Goal: Task Accomplishment & Management: Use online tool/utility

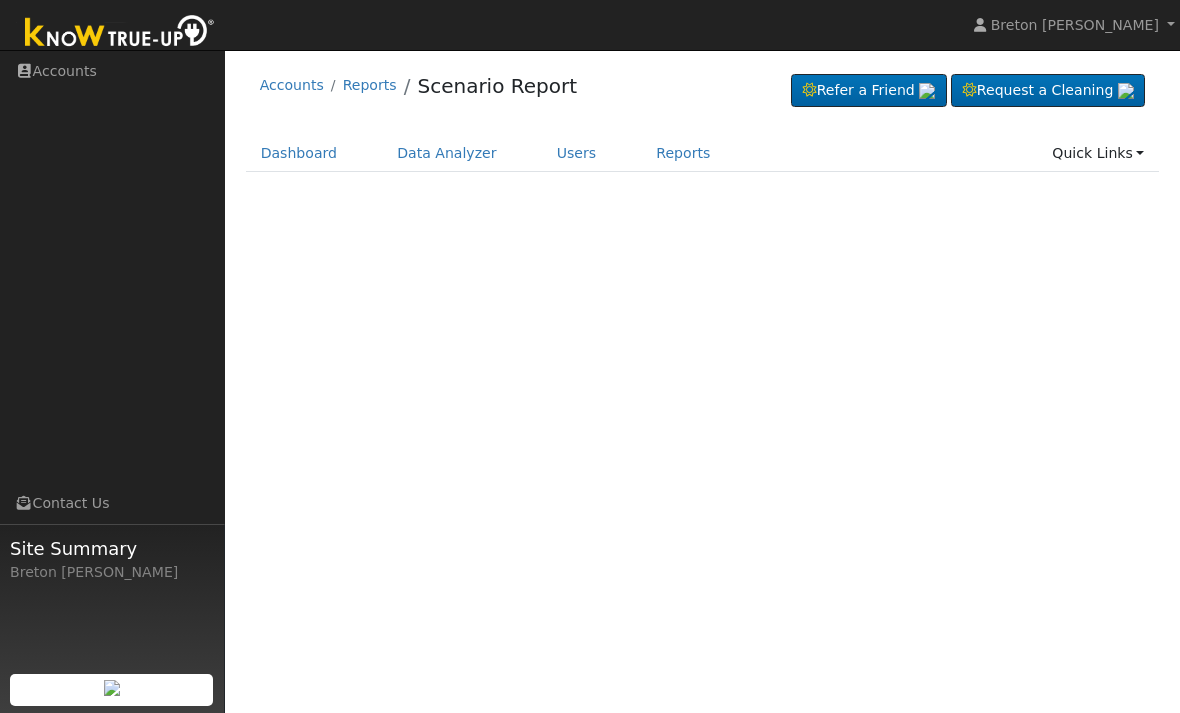
scroll to position [75, 96]
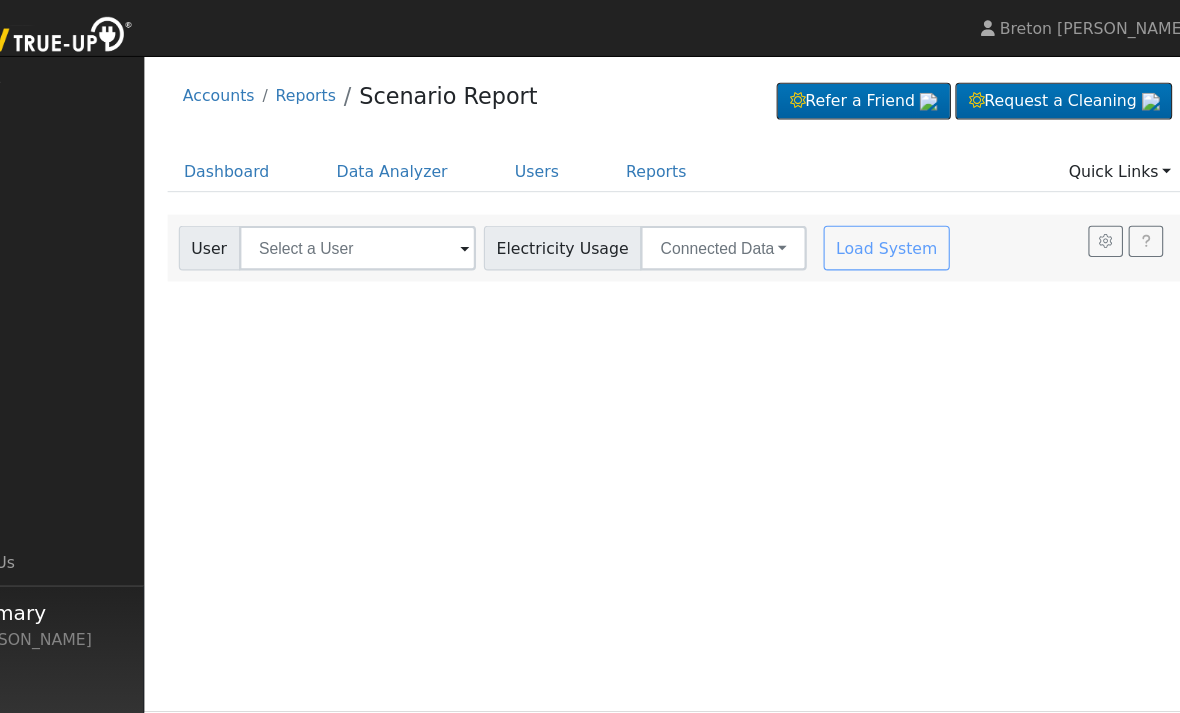
click at [55, 31] on img at bounding box center [120, 33] width 210 height 45
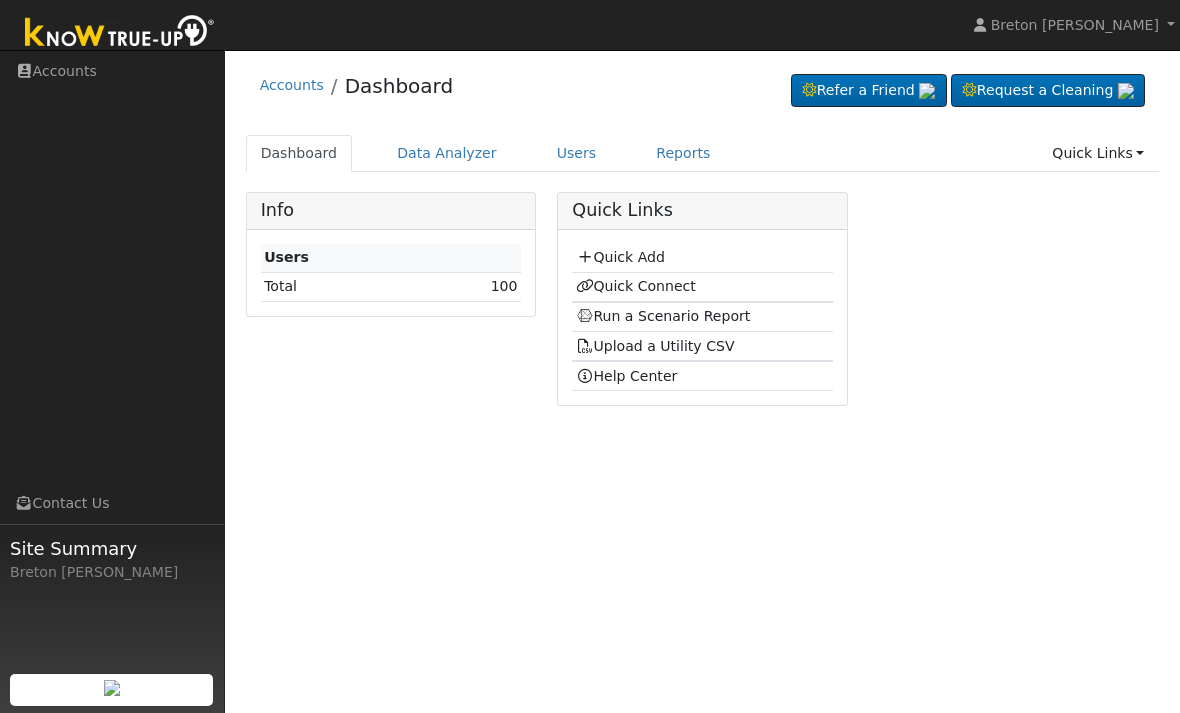
click at [629, 257] on link "Quick Add" at bounding box center [620, 257] width 89 height 16
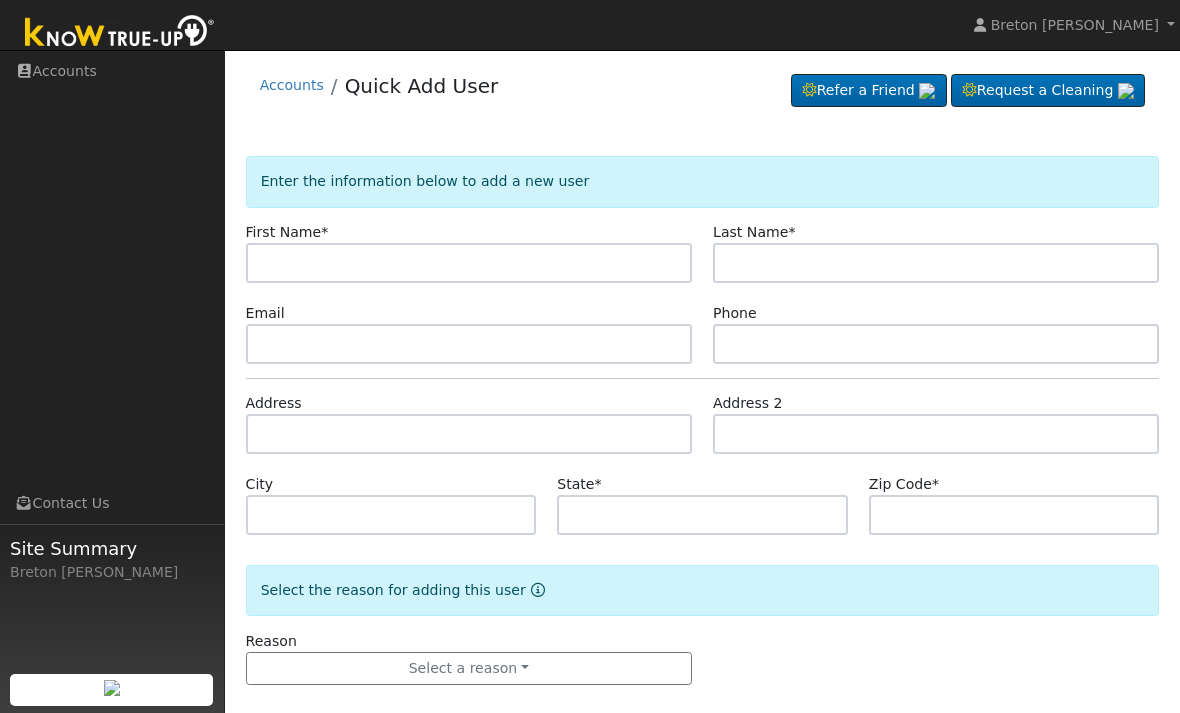
click at [308, 264] on input "text" at bounding box center [469, 263] width 446 height 40
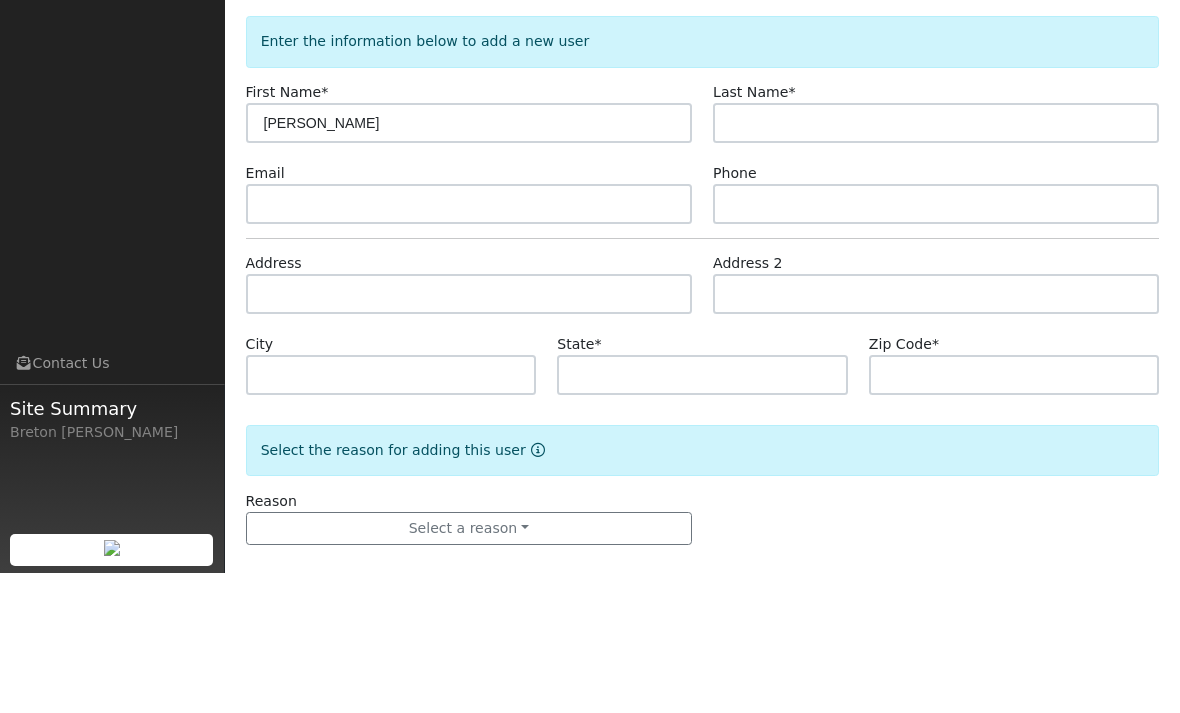
type input "Edward"
click at [792, 243] on input "text" at bounding box center [936, 263] width 446 height 40
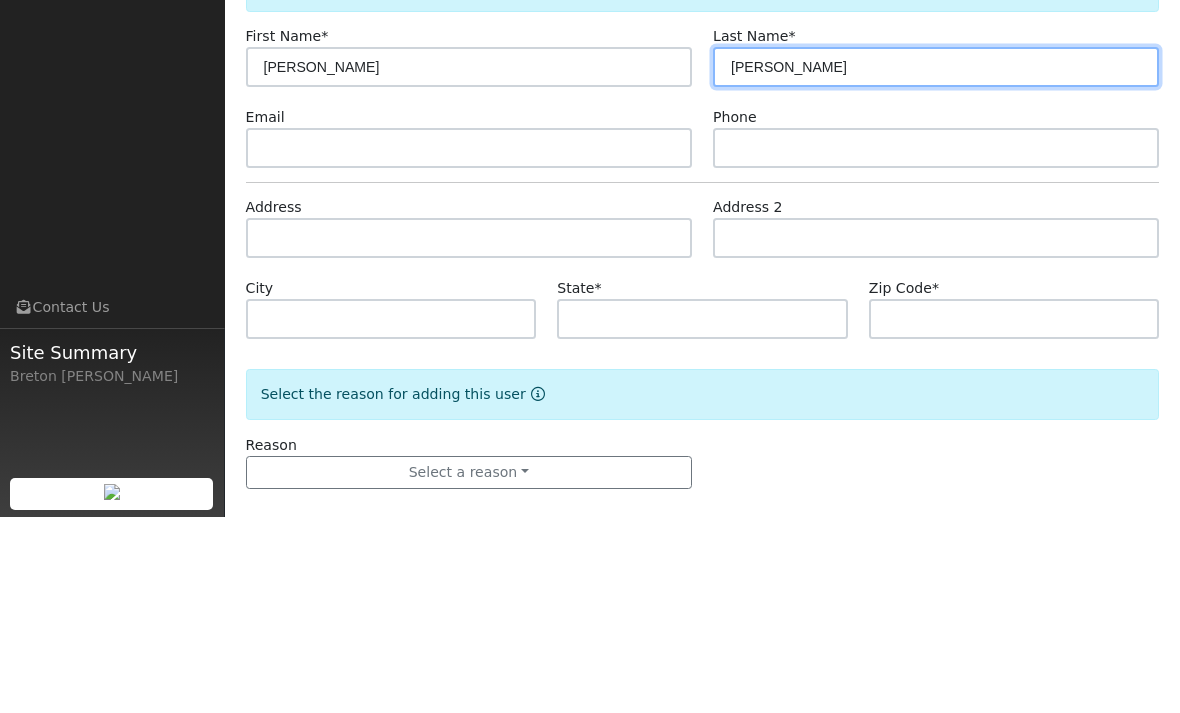
type input "Moran"
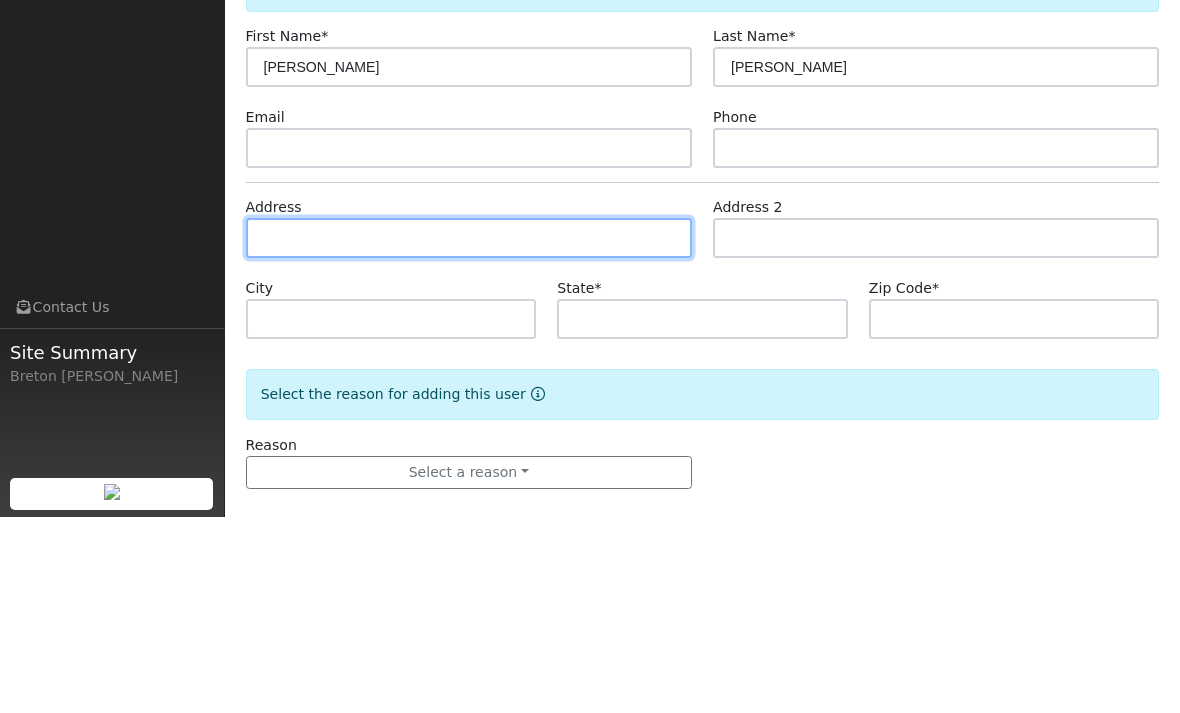
click at [333, 414] on input "text" at bounding box center [469, 434] width 446 height 40
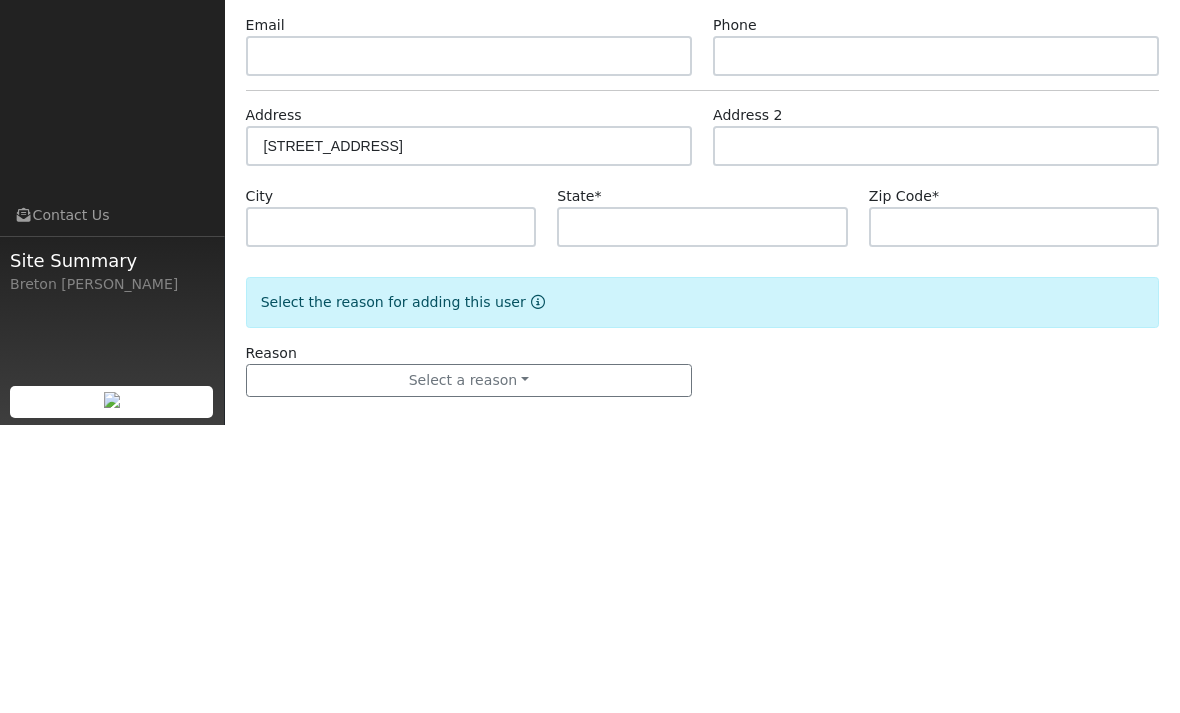
scroll to position [22, 0]
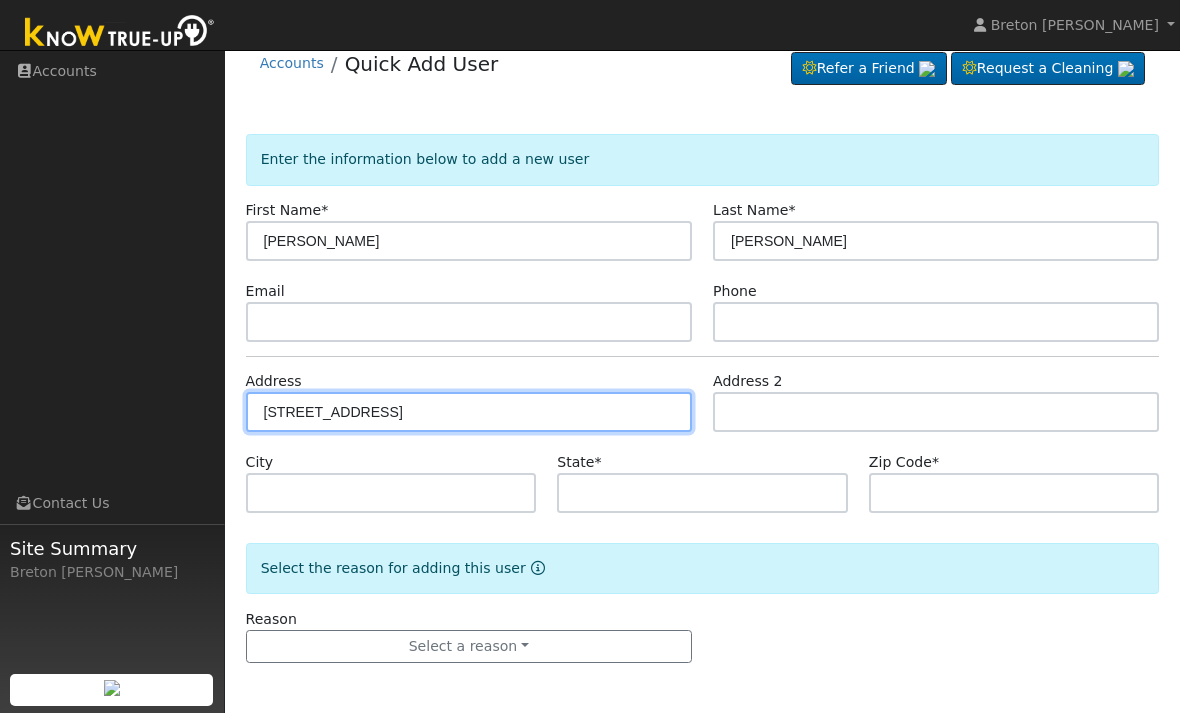
type input "20065 Brightwood Road"
type input "Madera"
type input "CA"
type input "93638"
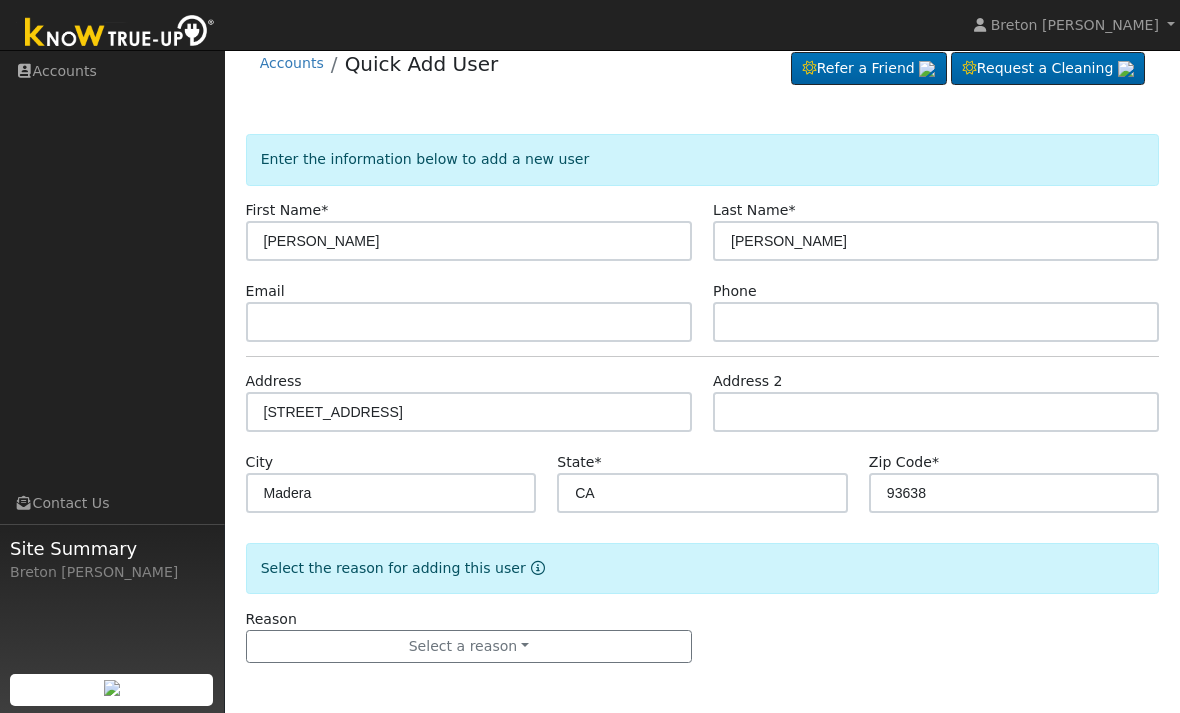
click at [509, 638] on button "Select a reason" at bounding box center [469, 647] width 446 height 34
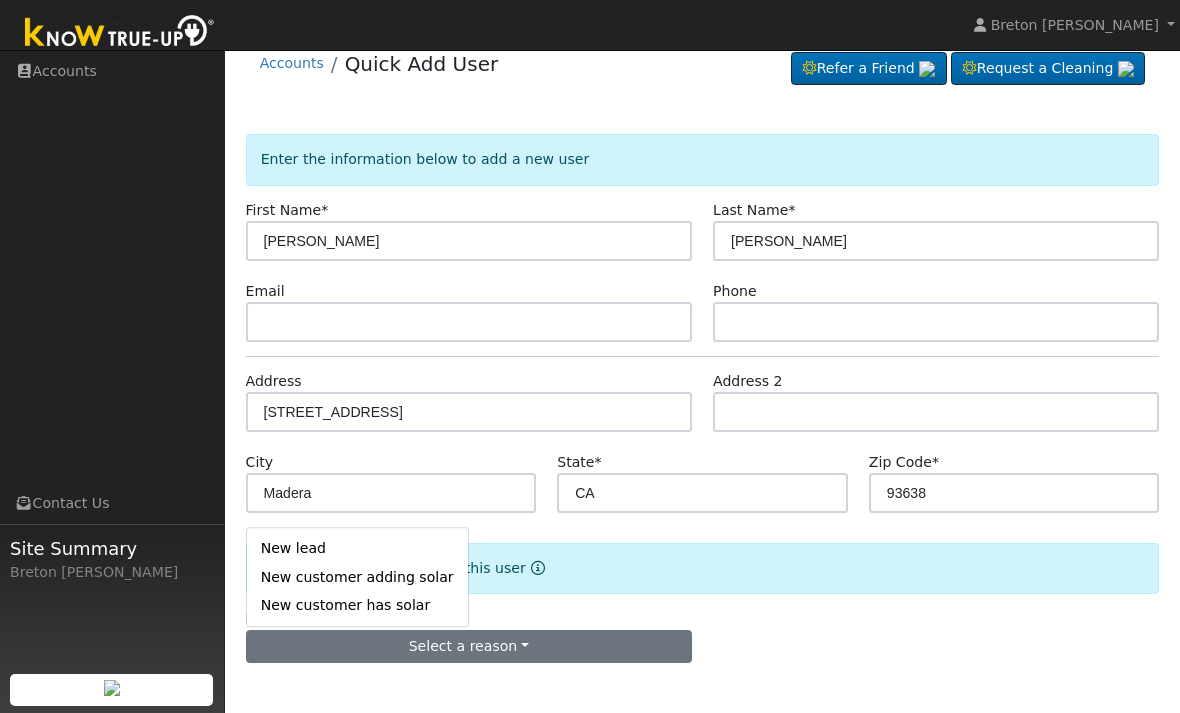
click at [326, 543] on link "New lead" at bounding box center [357, 549] width 221 height 28
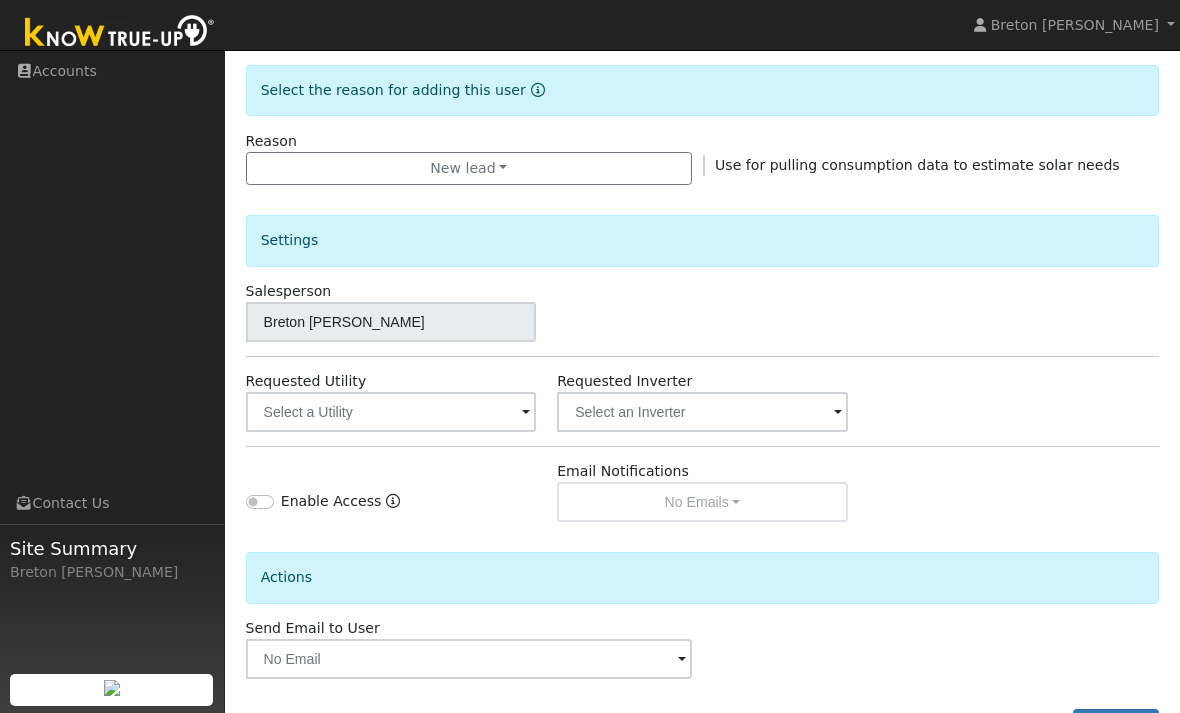
scroll to position [515, 0]
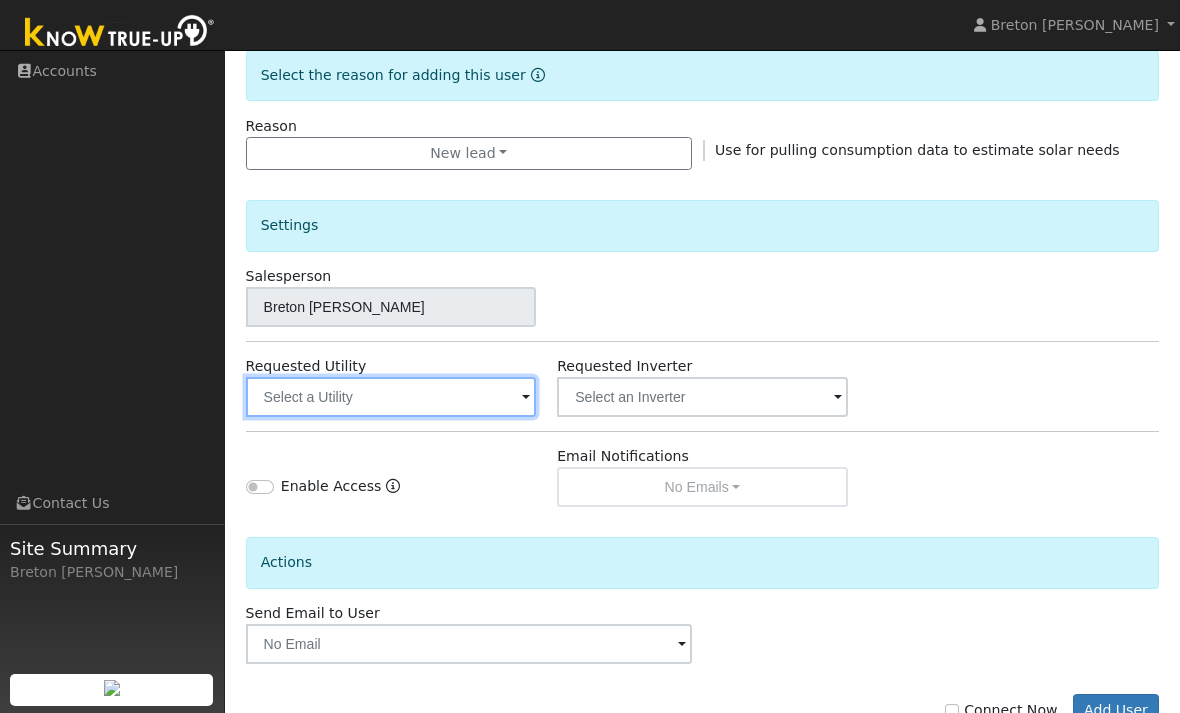
click at [444, 397] on input "text" at bounding box center [391, 397] width 291 height 40
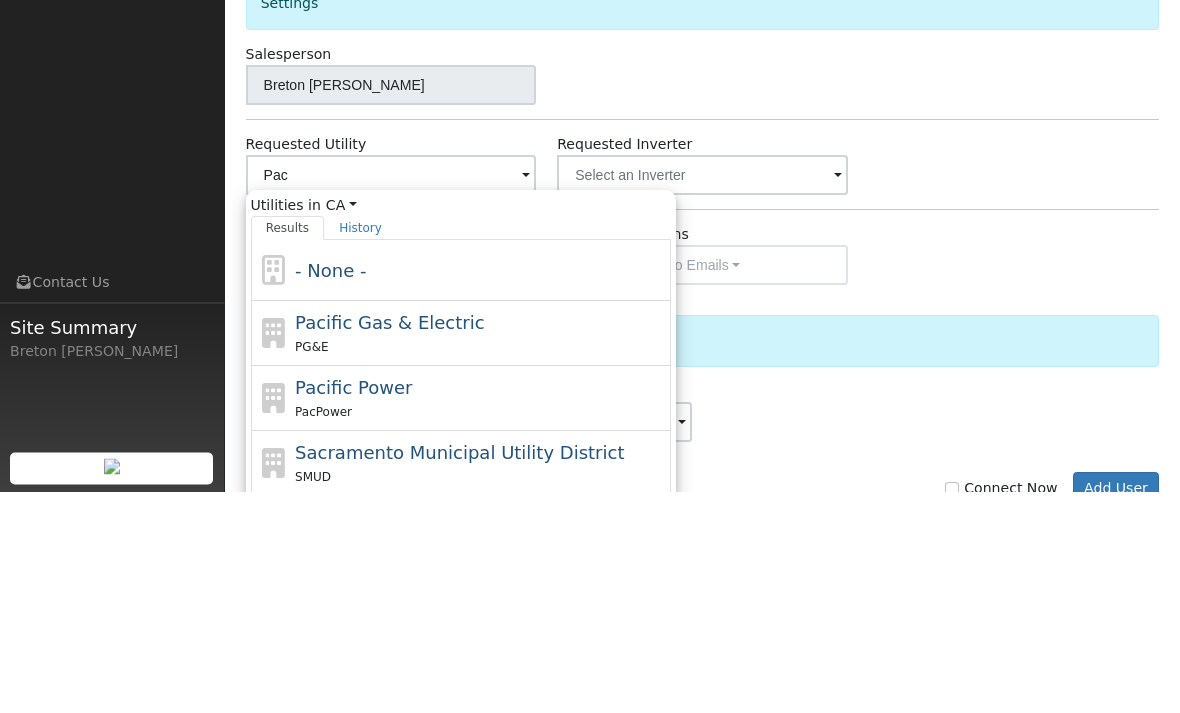
click at [406, 534] on span "Pacific Gas & Electric" at bounding box center [389, 544] width 189 height 21
type input "Pacific Gas & Electric"
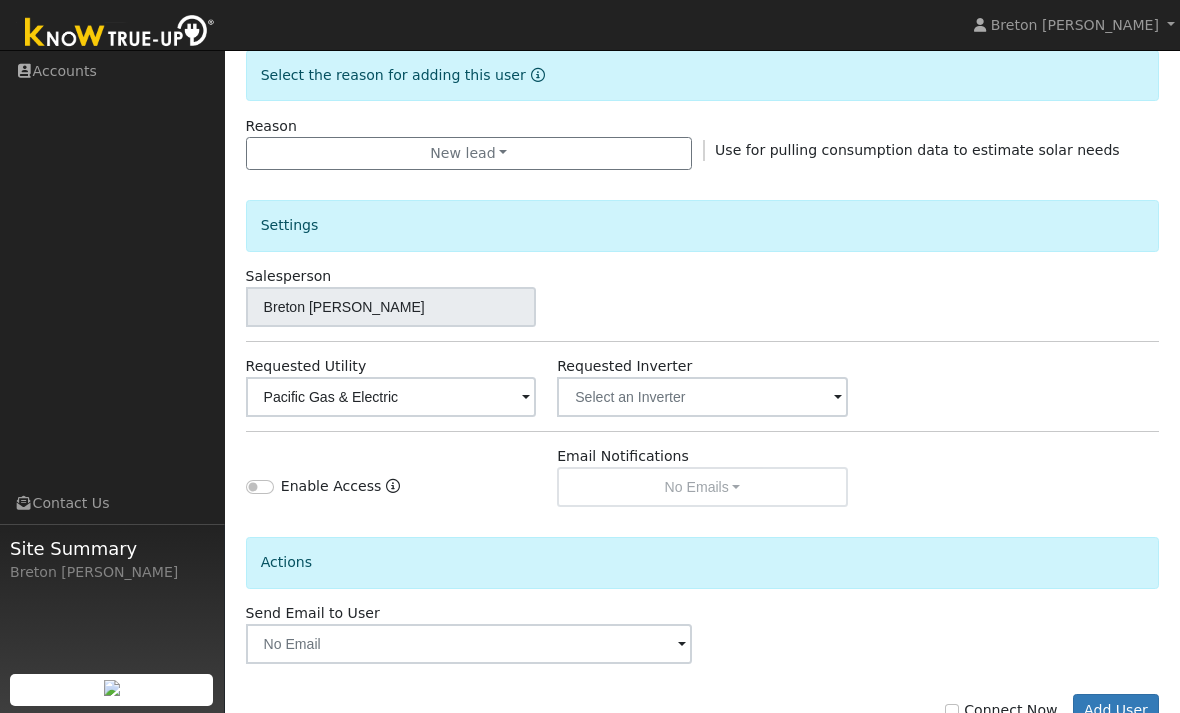
click at [1120, 707] on button "Add User" at bounding box center [1116, 711] width 87 height 34
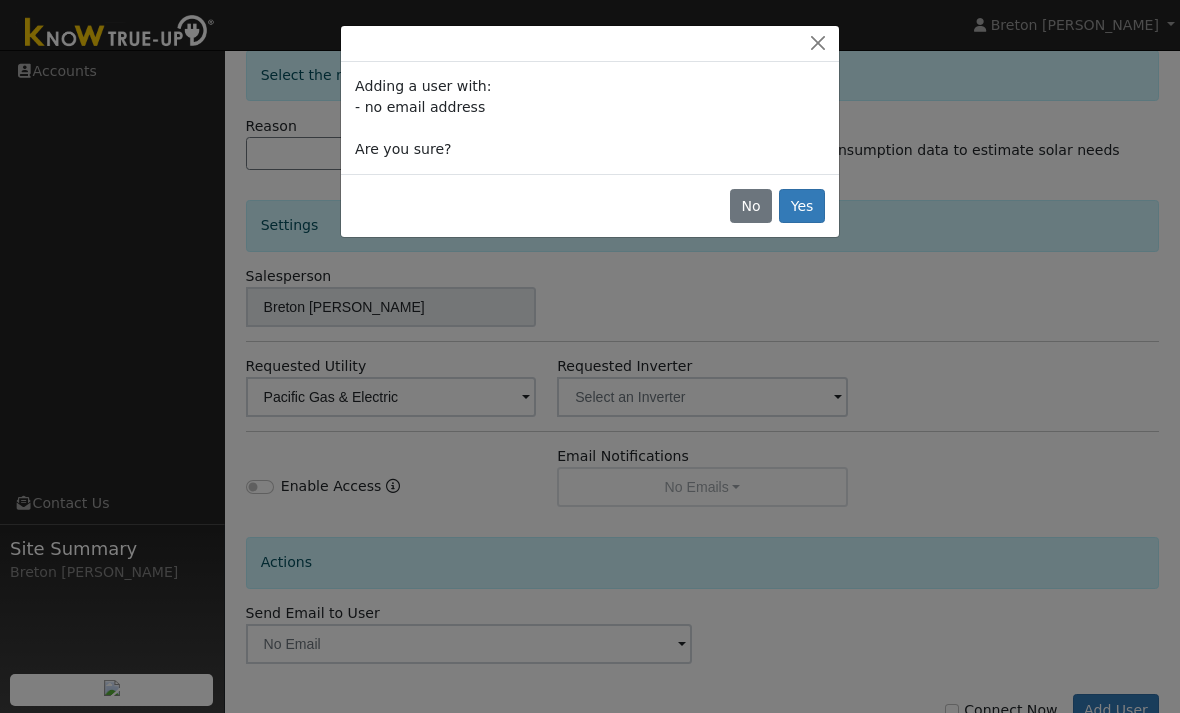
click at [805, 199] on button "Yes" at bounding box center [802, 206] width 46 height 34
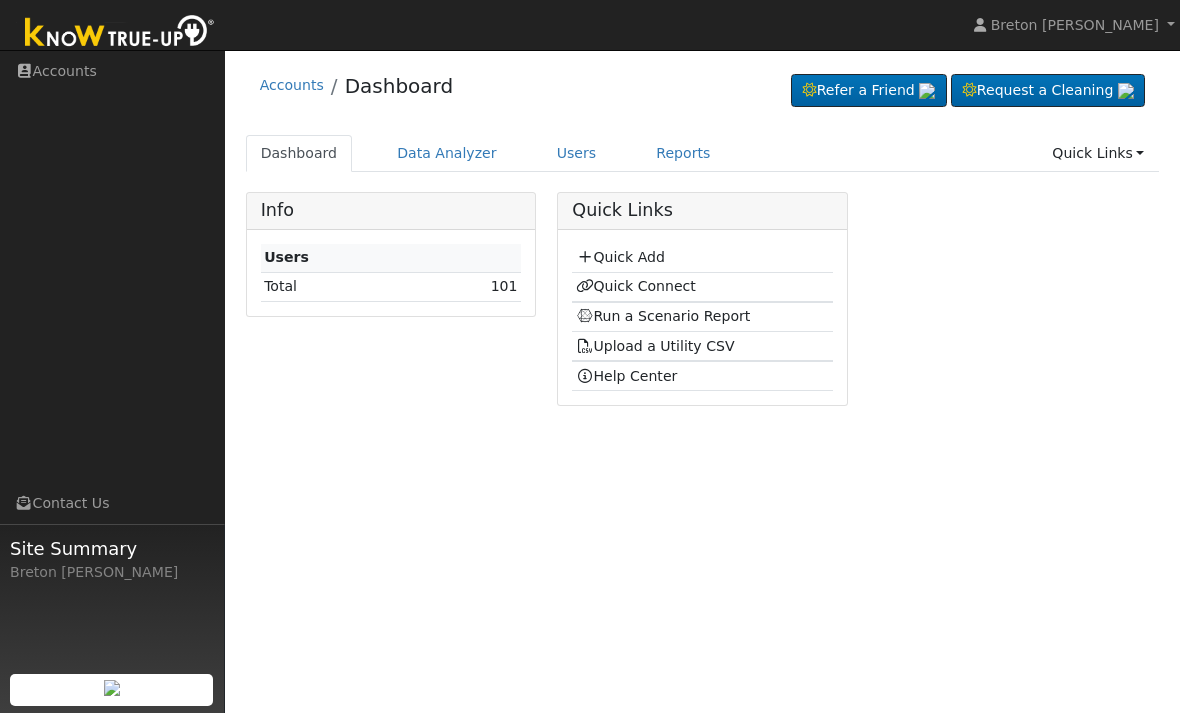
click at [657, 286] on link "Quick Connect" at bounding box center [636, 286] width 120 height 16
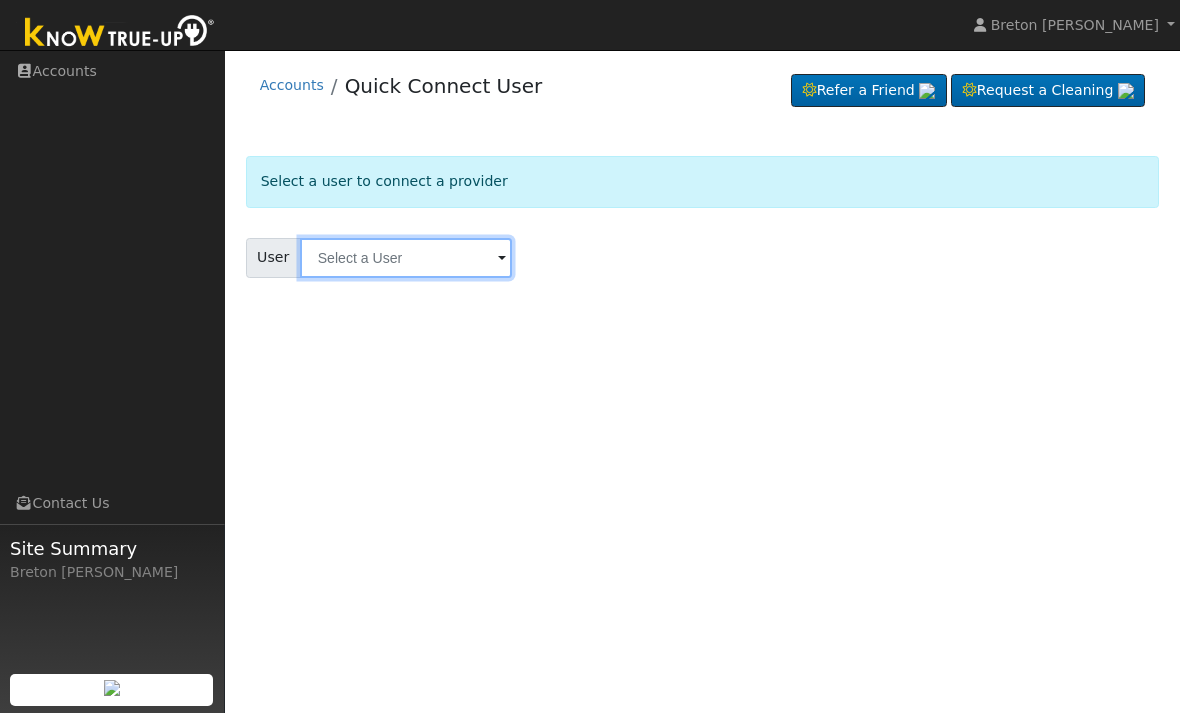
click at [414, 261] on input "text" at bounding box center [406, 258] width 212 height 40
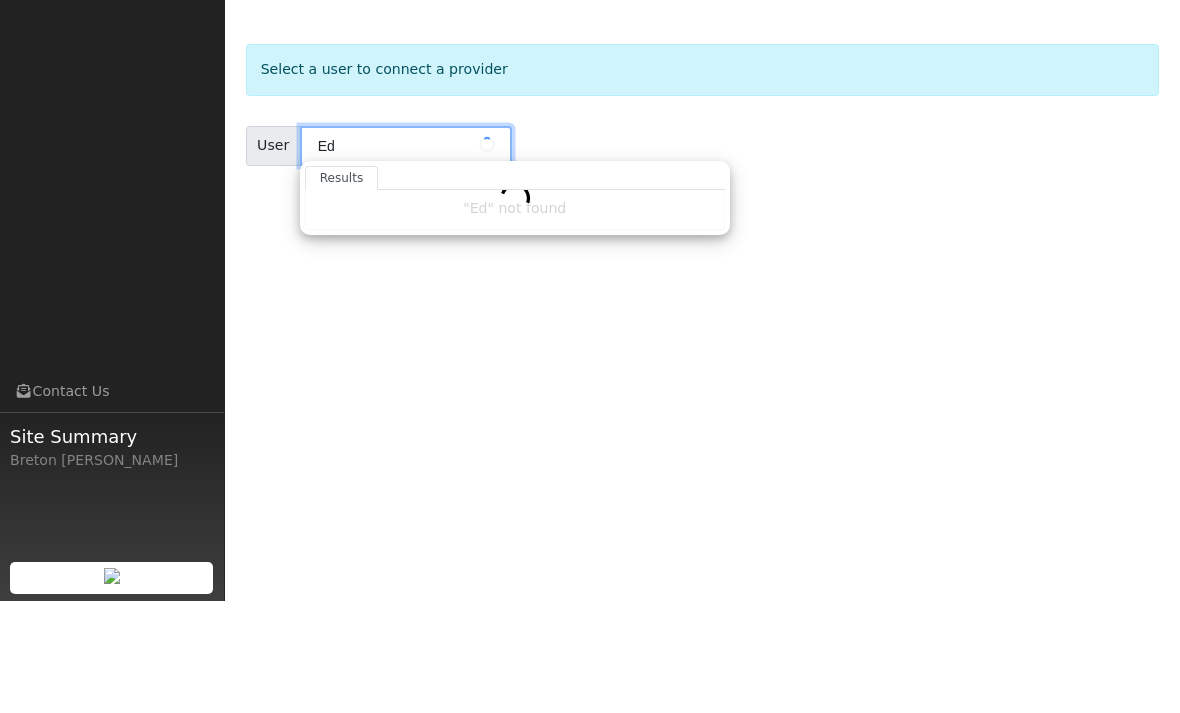
type input "E"
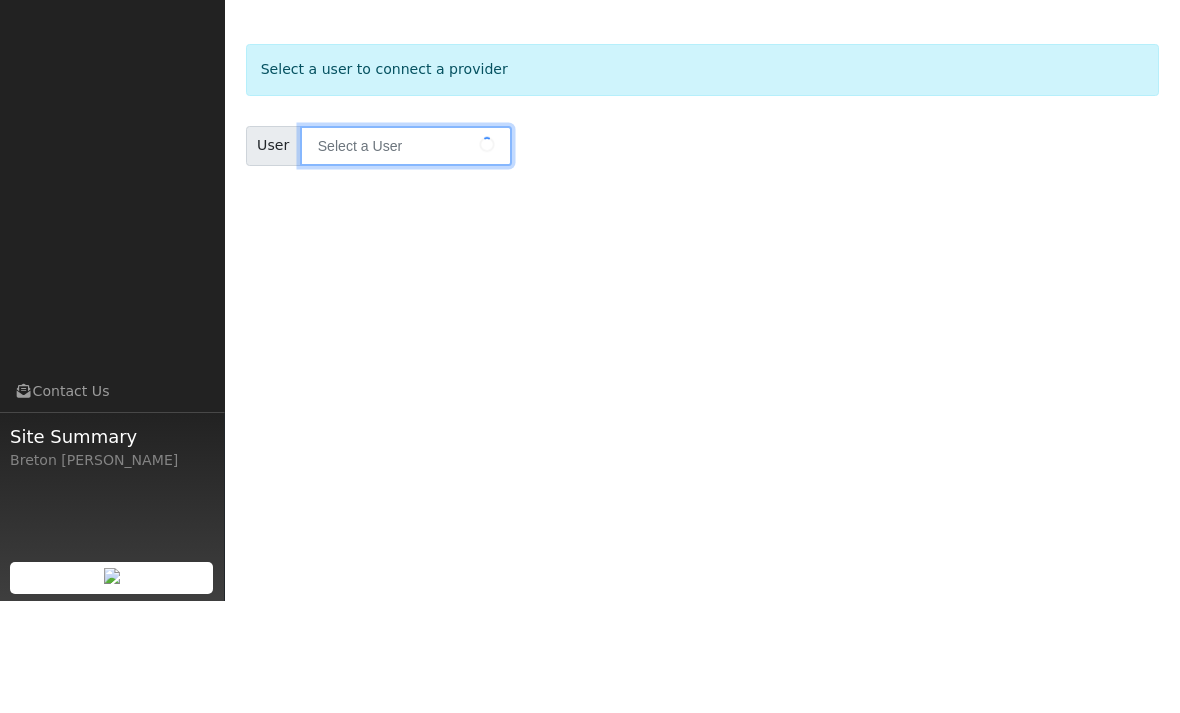
click at [382, 238] on input "text" at bounding box center [406, 258] width 212 height 40
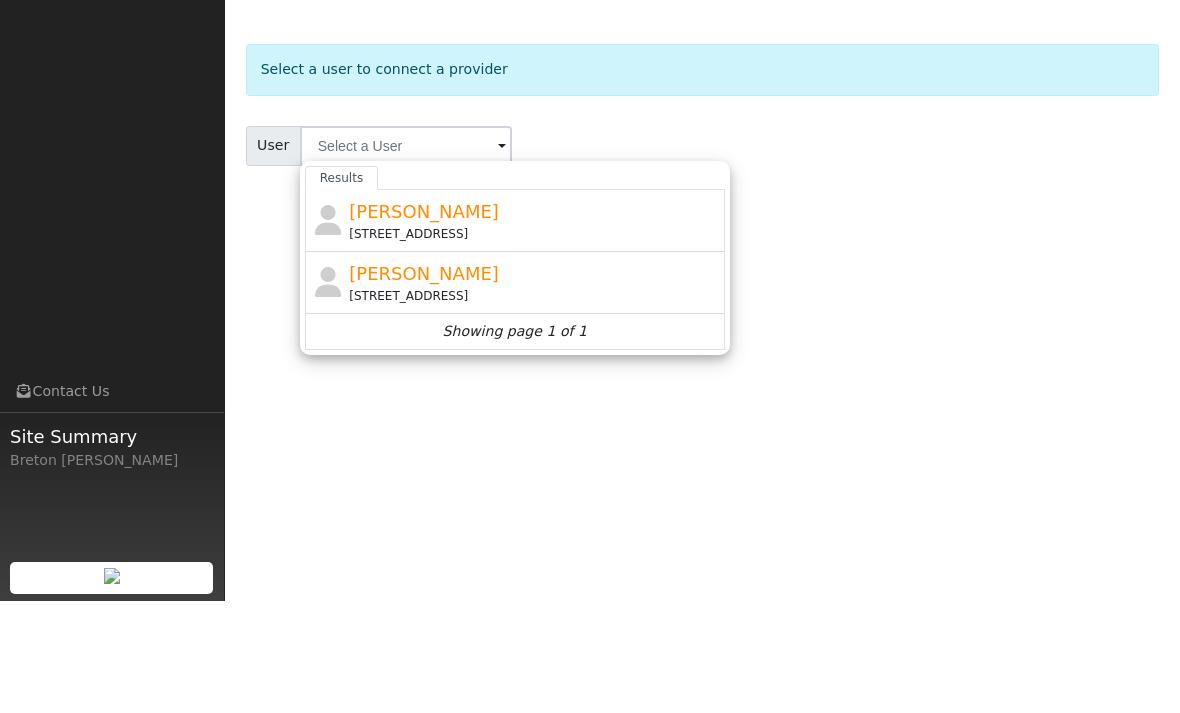
click at [437, 310] on div "Edward Moran 20065 Brightwood Road, Madera, CA 93638" at bounding box center [534, 332] width 371 height 45
type input "Edward Moran"
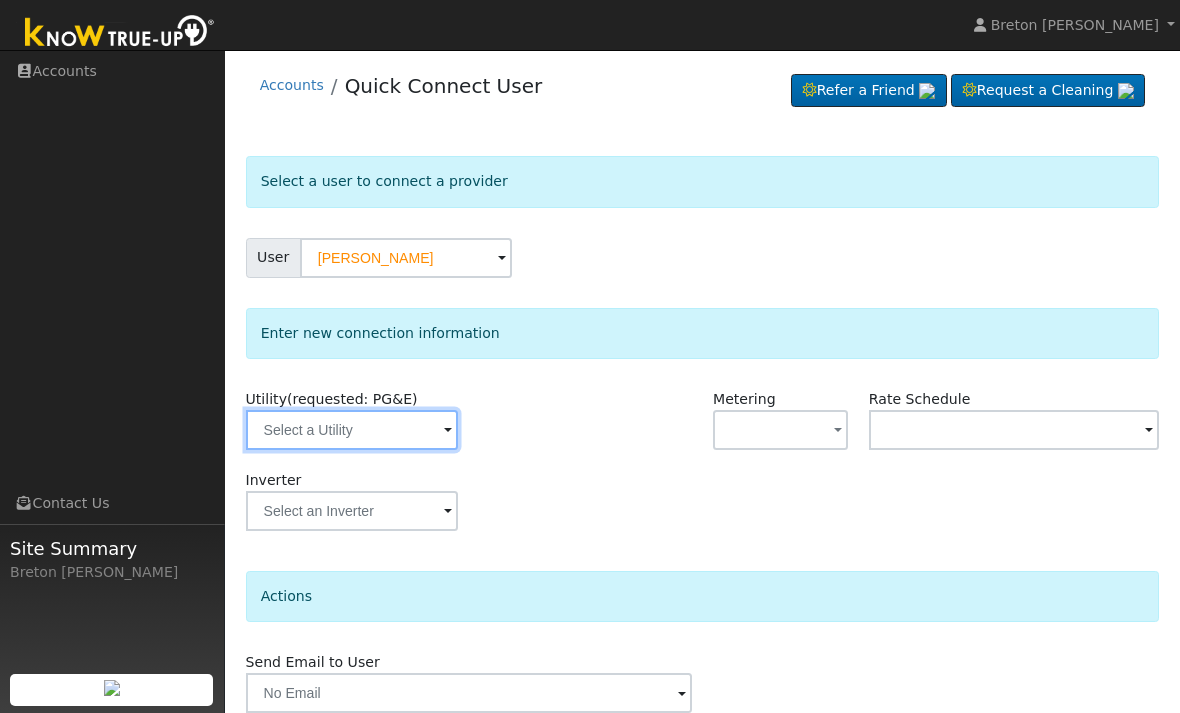
click at [369, 426] on input "text" at bounding box center [352, 430] width 212 height 40
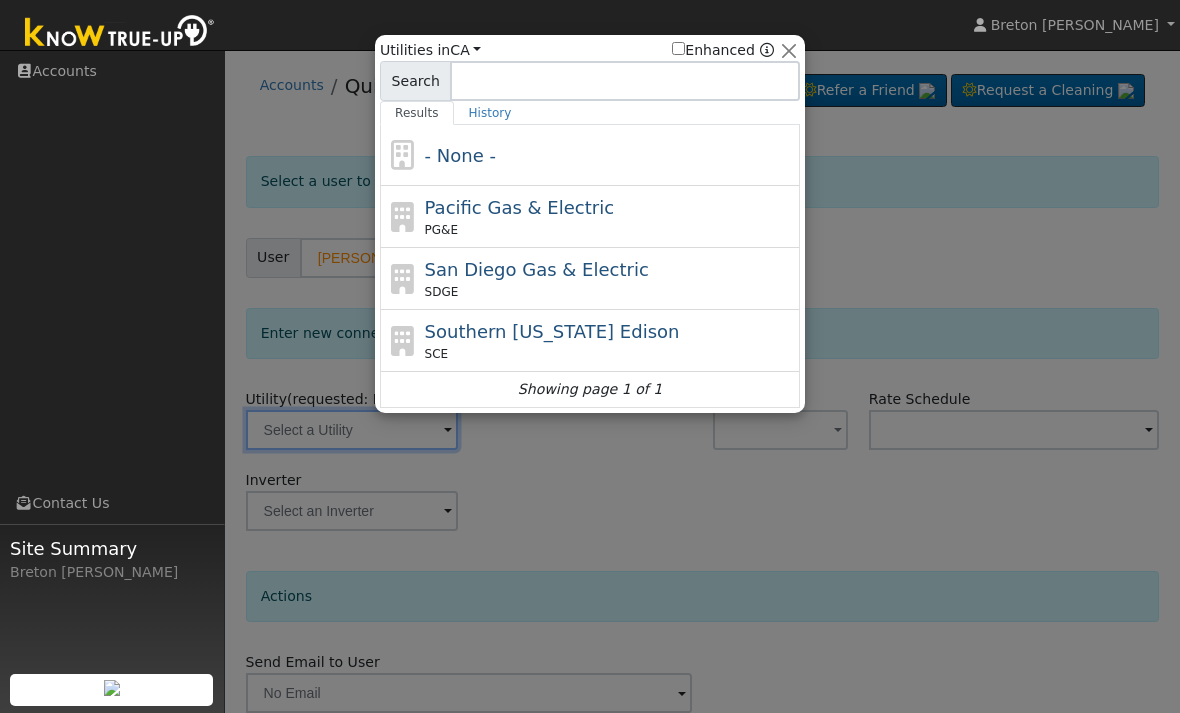
click at [522, 218] on span "Pacific Gas & Electric" at bounding box center [519, 207] width 189 height 21
type input "PG&E"
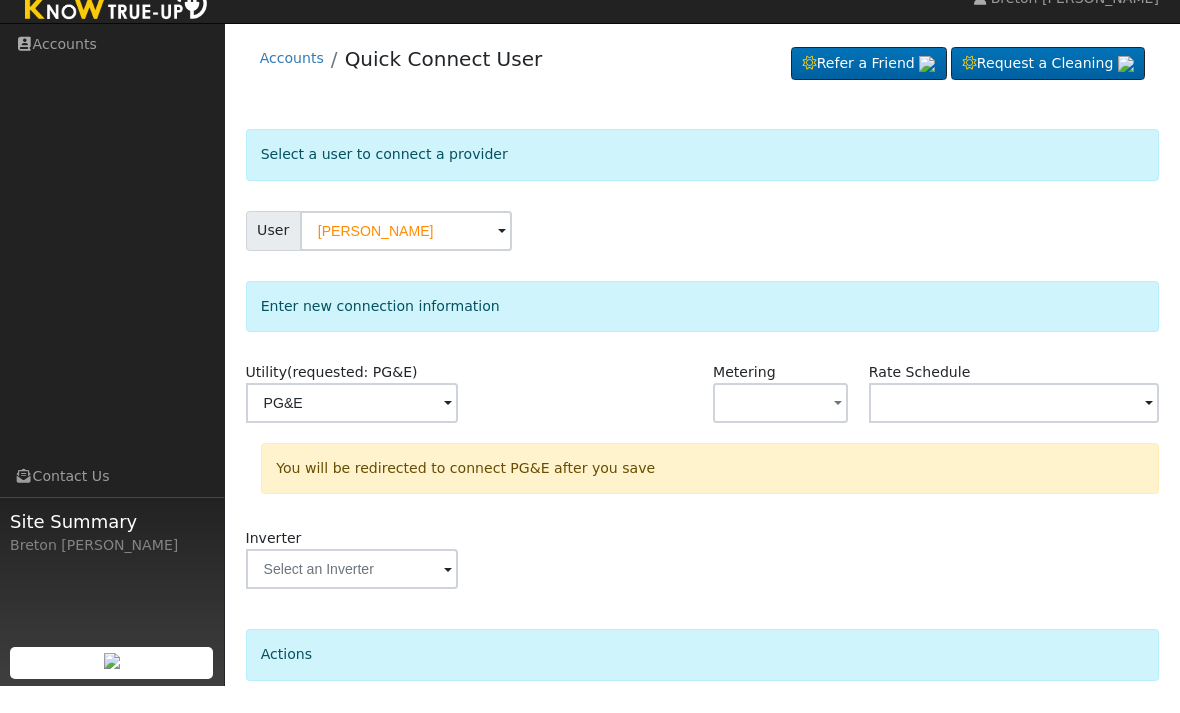
scroll to position [104, 0]
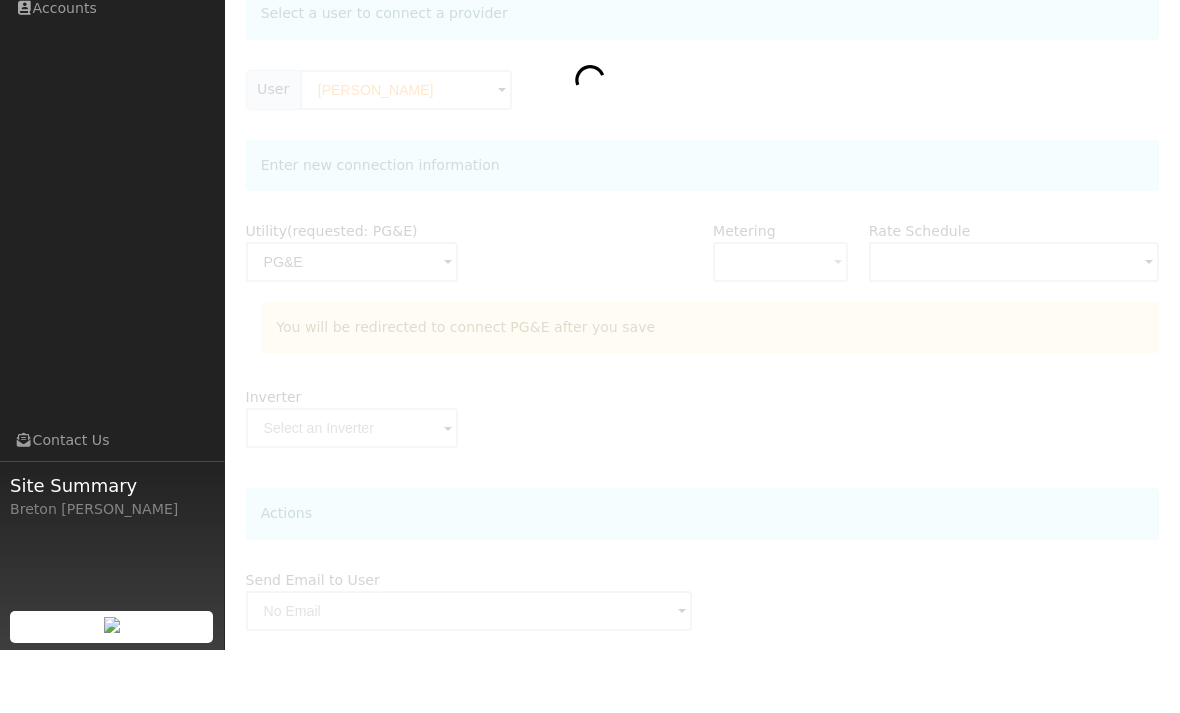
scroll to position [168, 0]
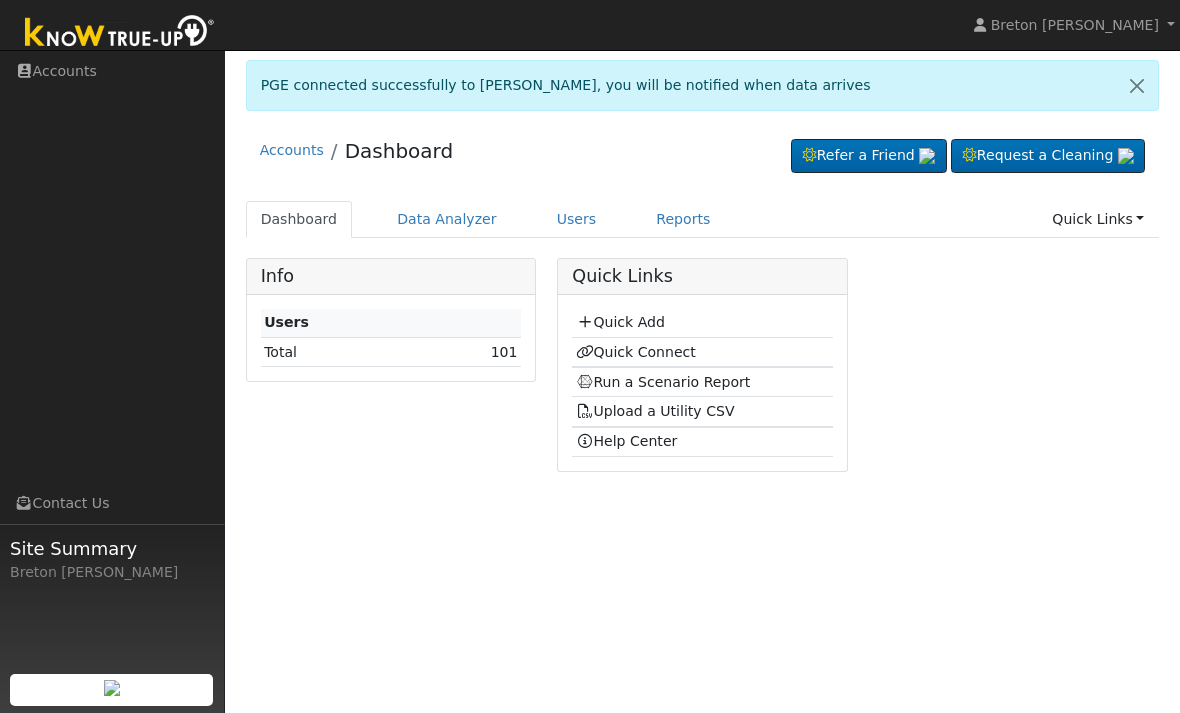
click at [670, 382] on link "Run a Scenario Report" at bounding box center [663, 382] width 175 height 16
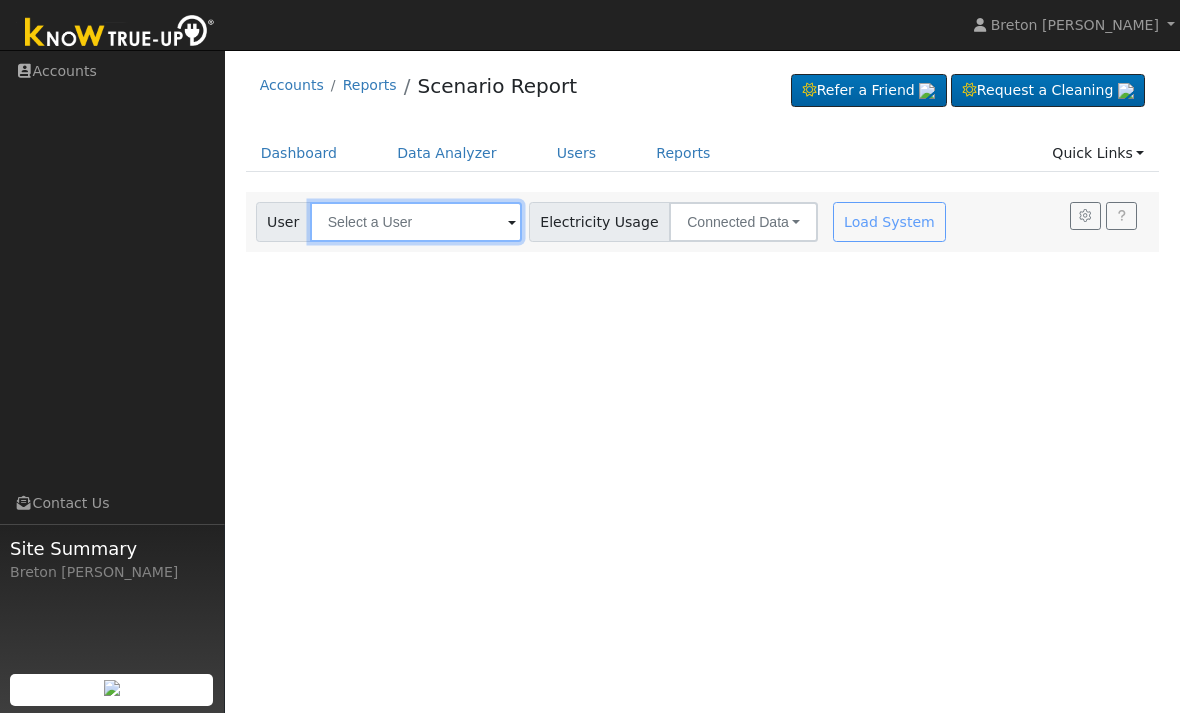
click at [413, 225] on input "text" at bounding box center [416, 222] width 212 height 40
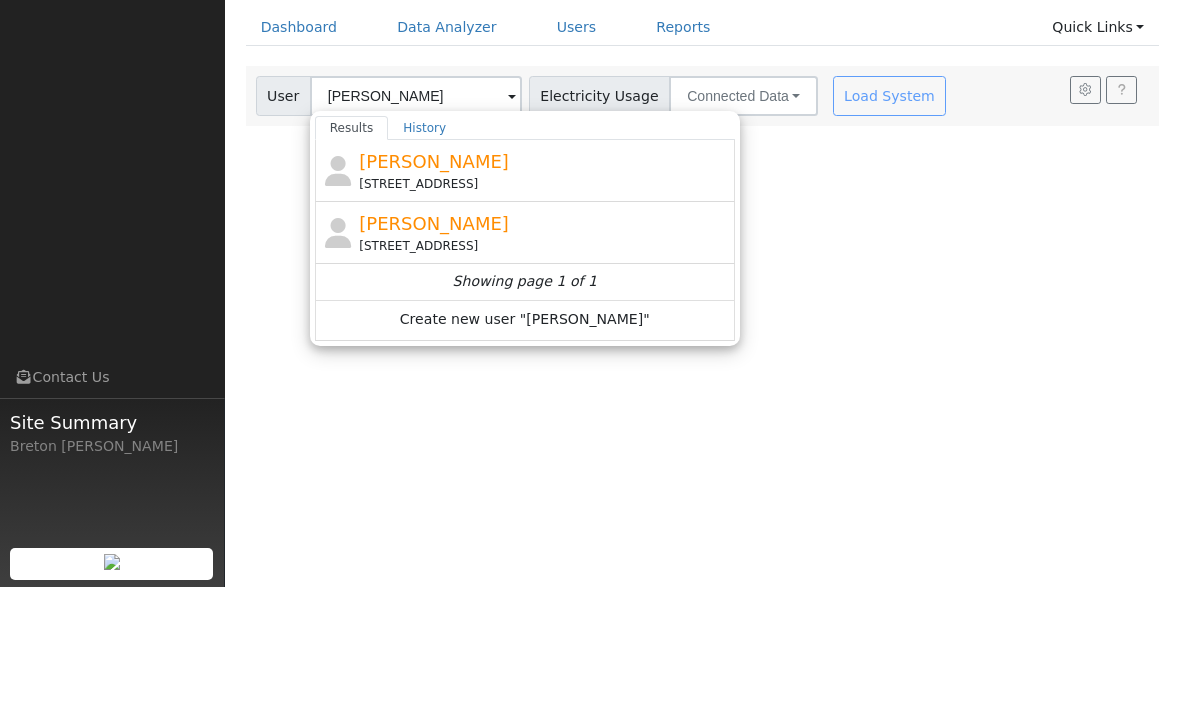
click at [433, 274] on div "[PERSON_NAME] [STREET_ADDRESS]" at bounding box center [544, 296] width 371 height 45
type input "[PERSON_NAME]"
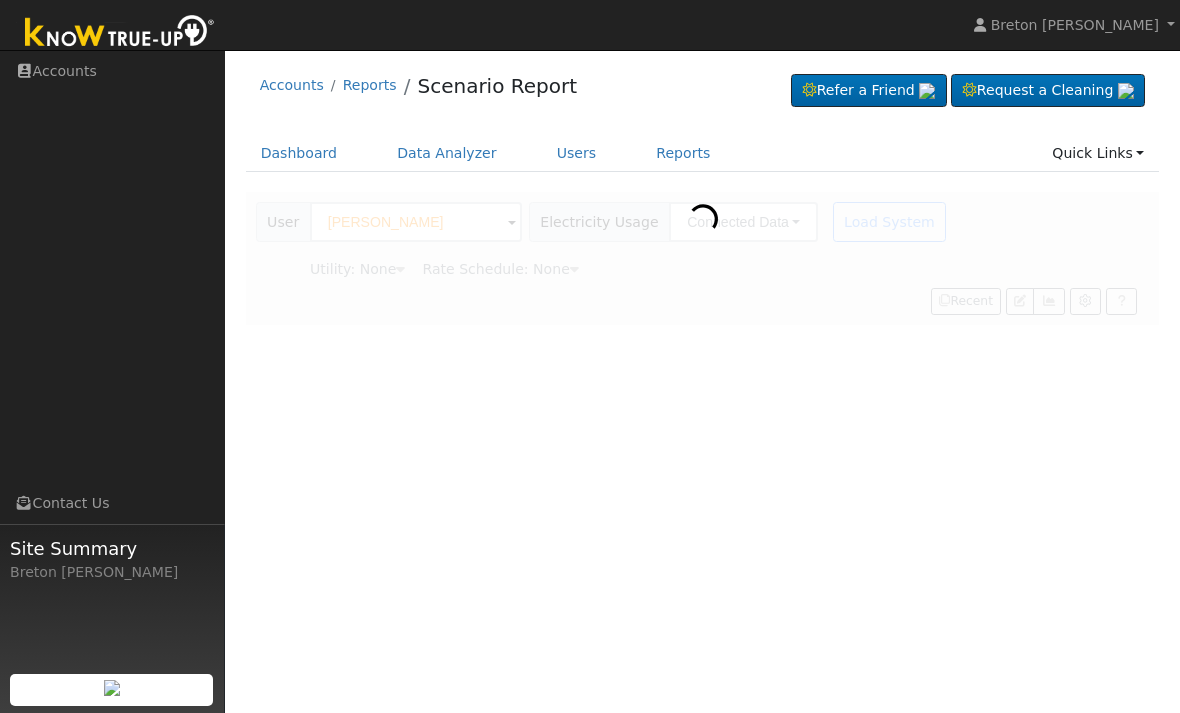
type input "Pacific Gas & Electric"
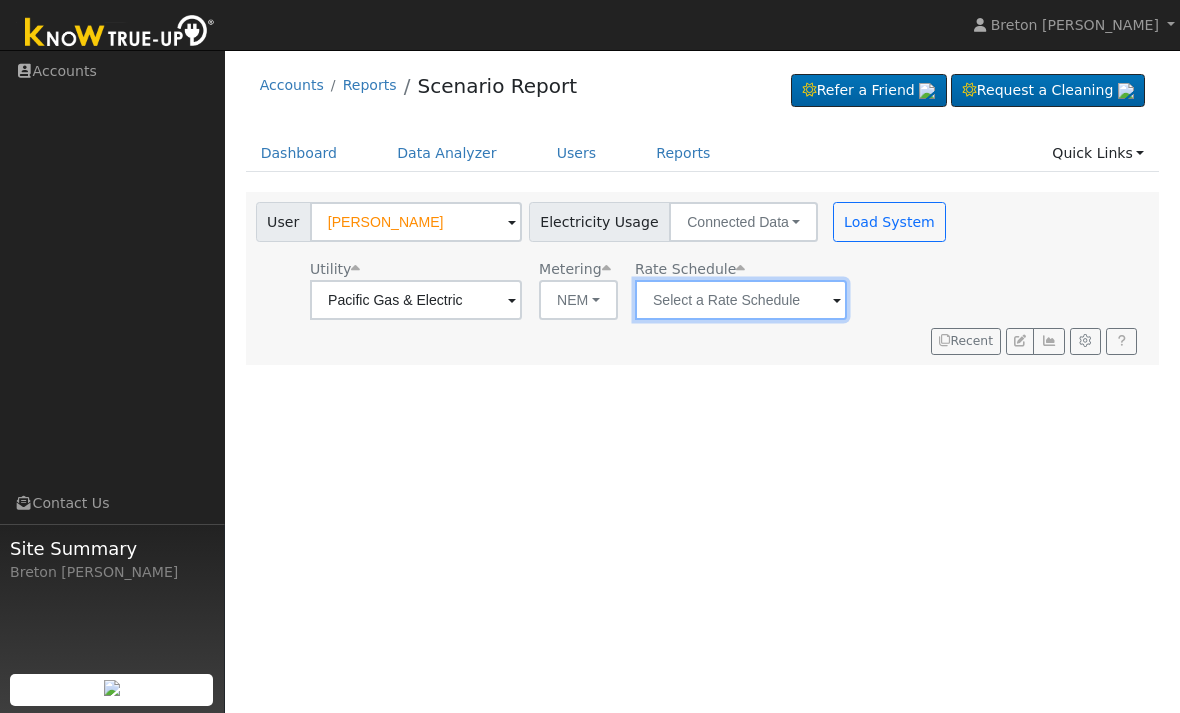
click at [522, 305] on input "text" at bounding box center [416, 300] width 212 height 40
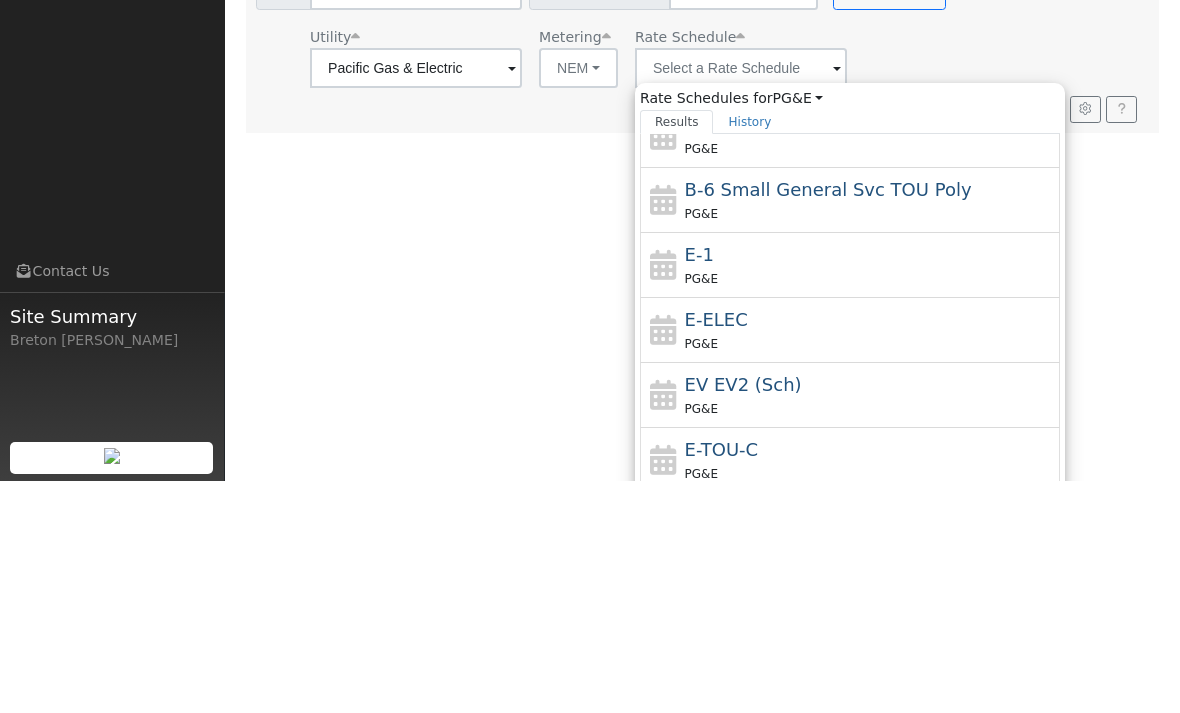
scroll to position [182, 0]
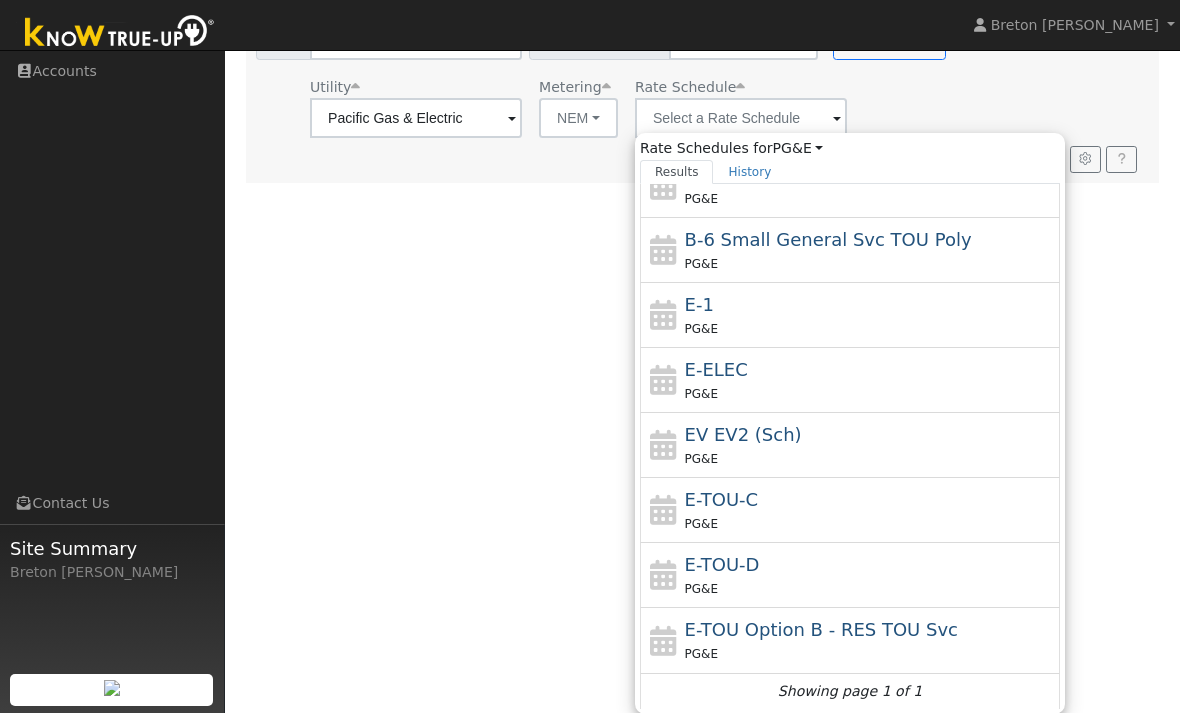
click at [692, 315] on div "E-1 PG&E" at bounding box center [870, 315] width 371 height 48
type input "E-1"
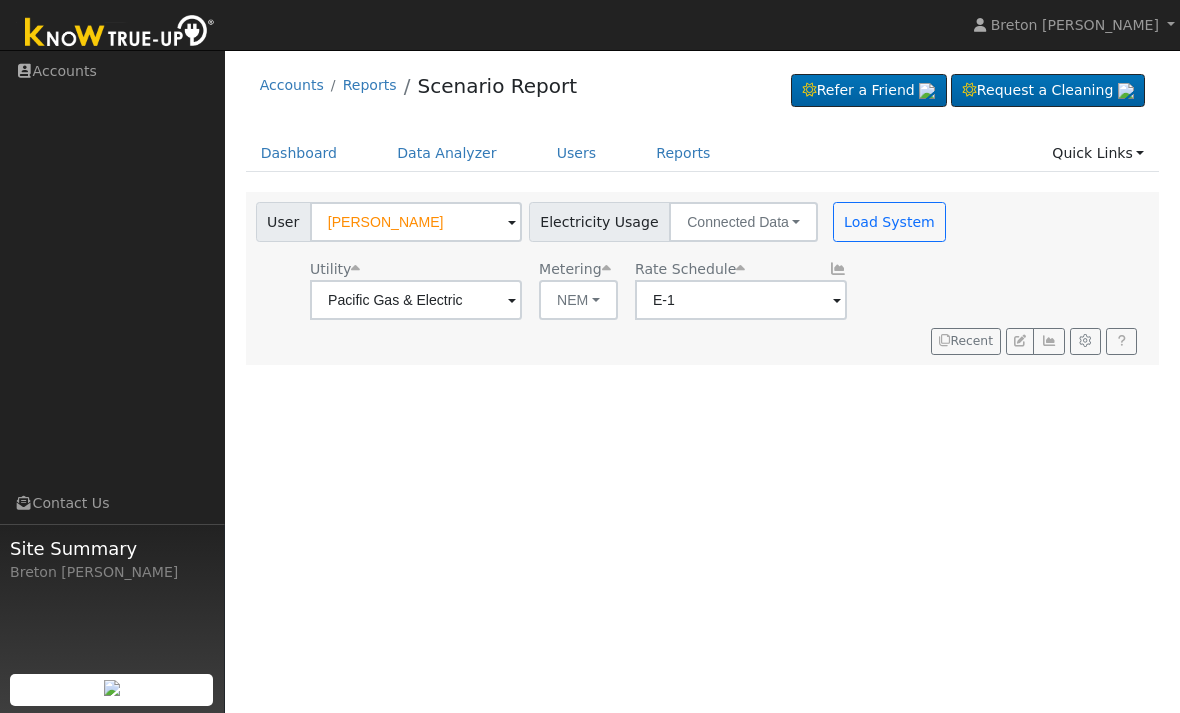
click at [833, 226] on button "Load System" at bounding box center [890, 222] width 114 height 40
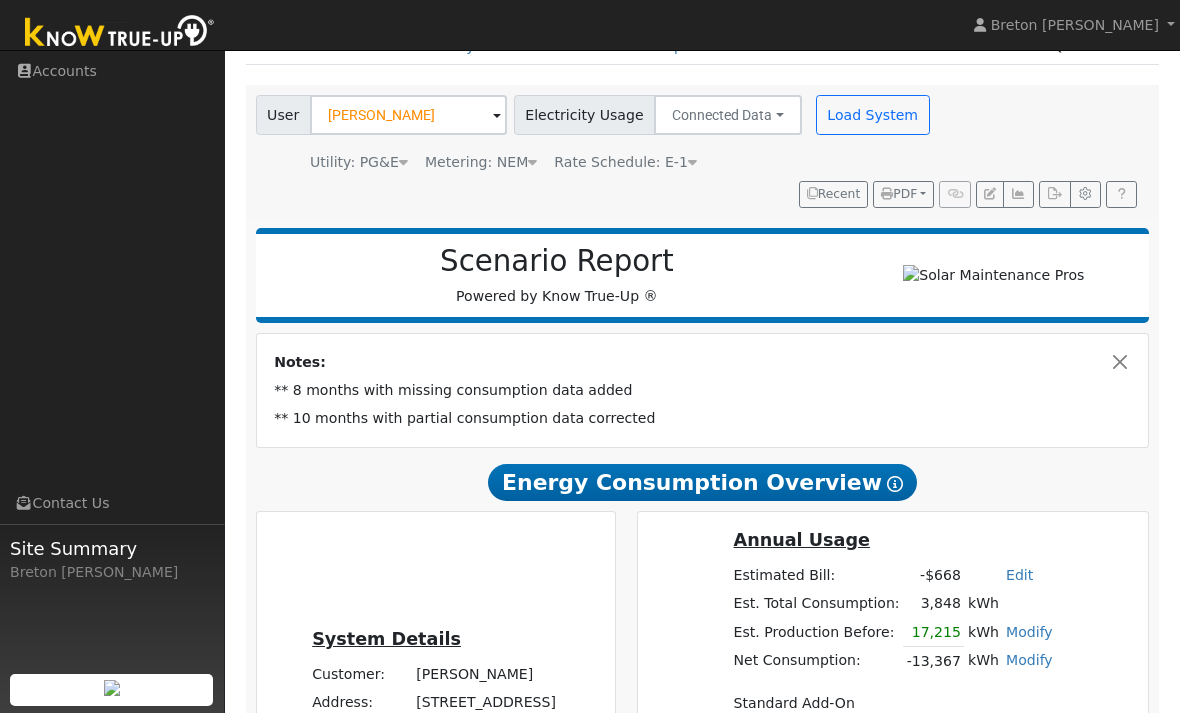
scroll to position [103, 0]
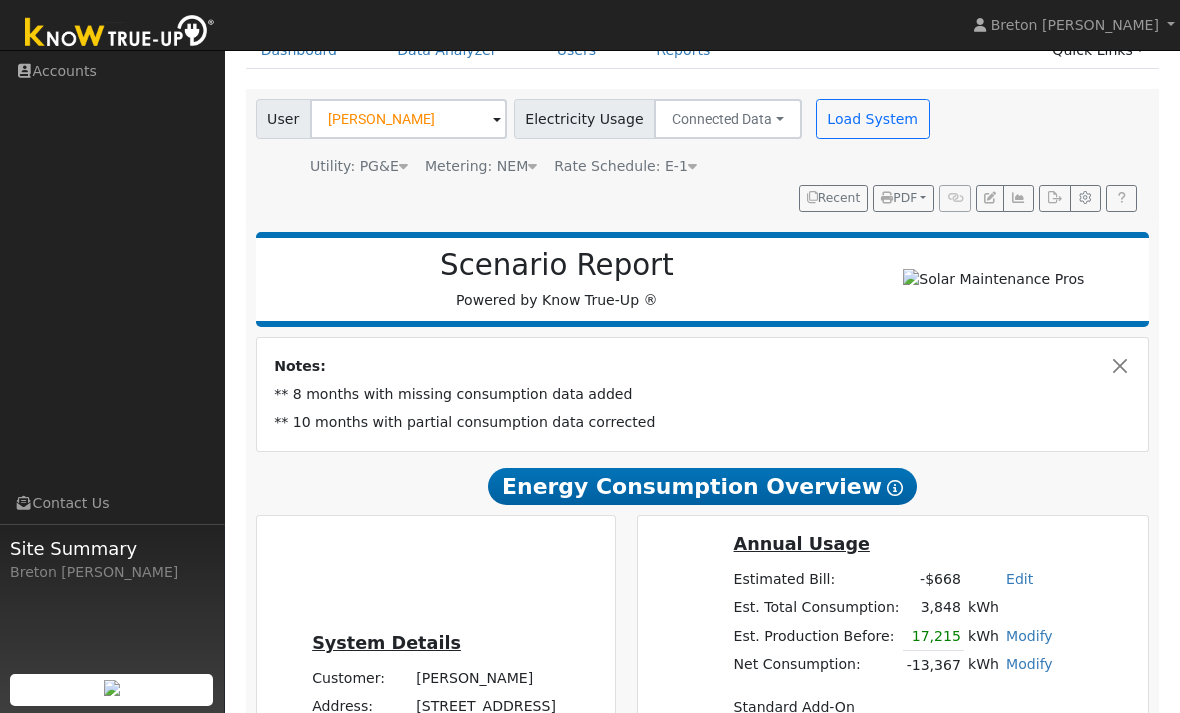
click at [851, 114] on button "Load System" at bounding box center [873, 119] width 114 height 40
click at [842, 126] on button "Load System" at bounding box center [873, 119] width 114 height 40
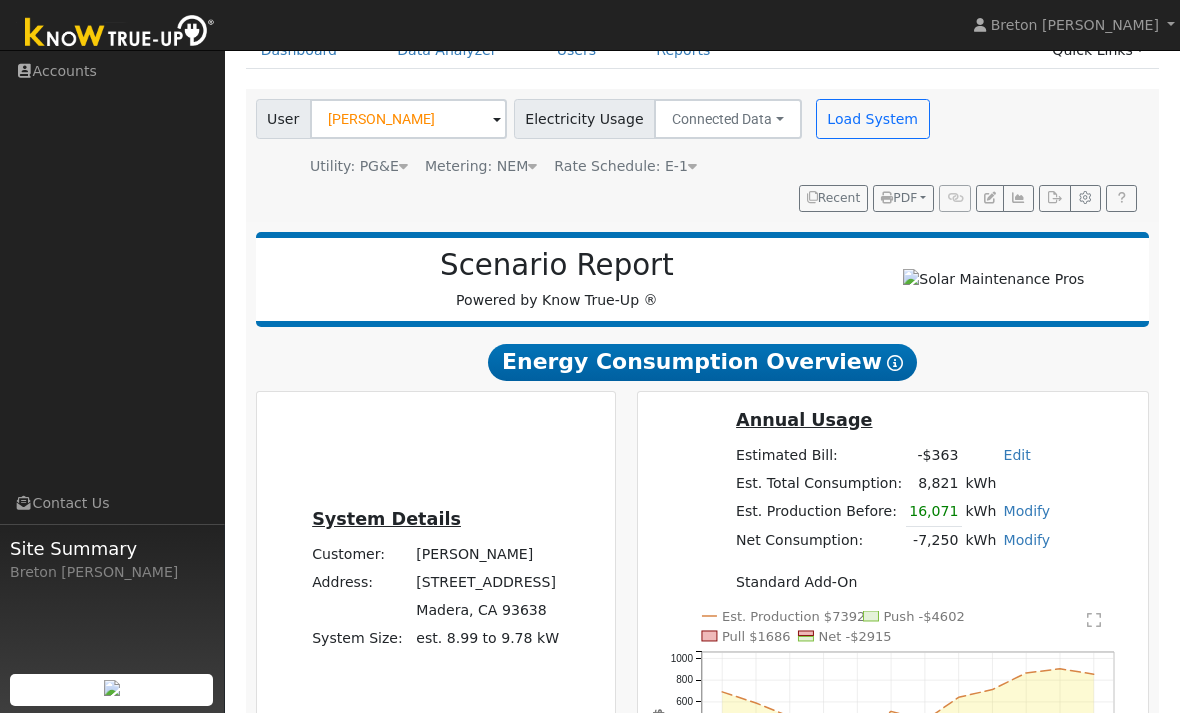
click at [845, 115] on button "Load System" at bounding box center [873, 119] width 114 height 40
click at [844, 118] on button "Load System" at bounding box center [873, 119] width 114 height 40
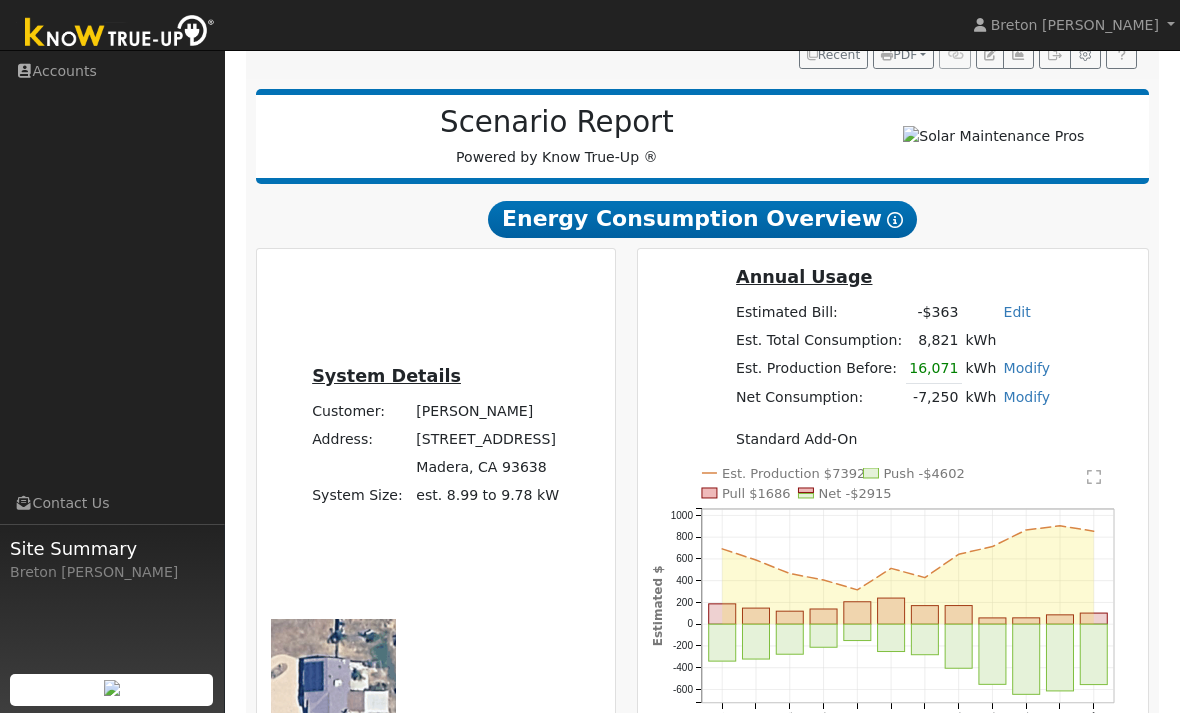
scroll to position [245, 0]
click at [1177, 342] on div "User Profile First name Last name Email Email Notifications No Emails No Emails…" at bounding box center [702, 486] width 955 height 1363
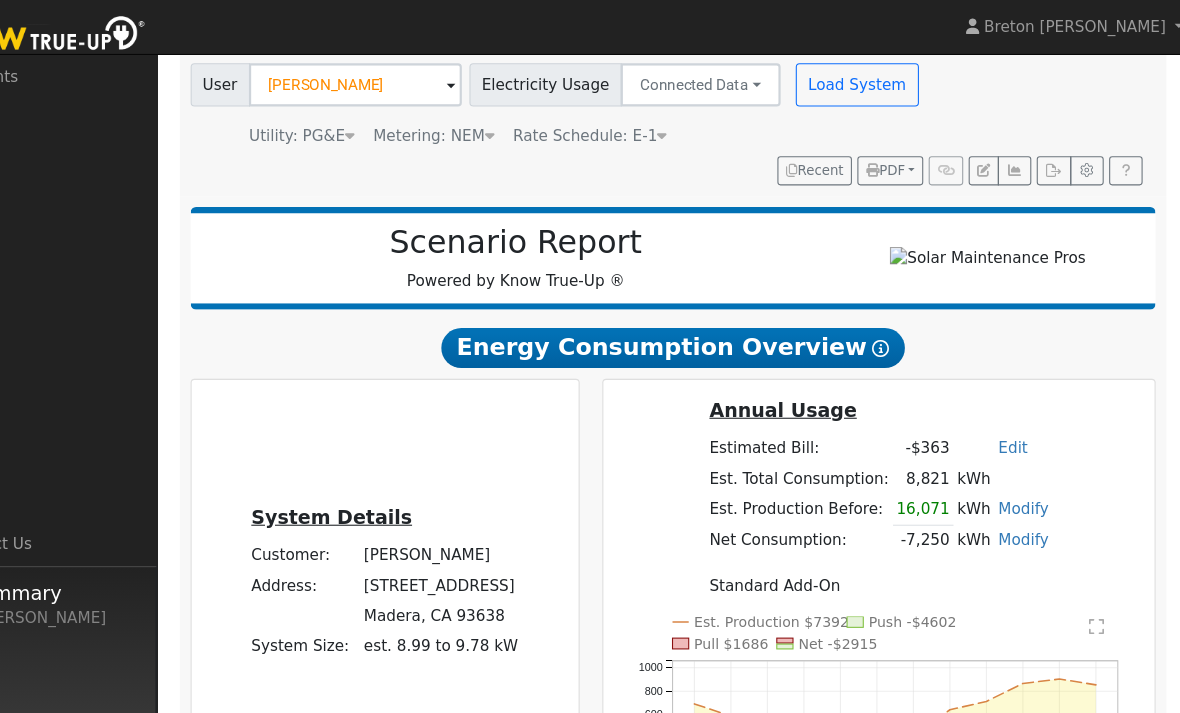
scroll to position [143, 0]
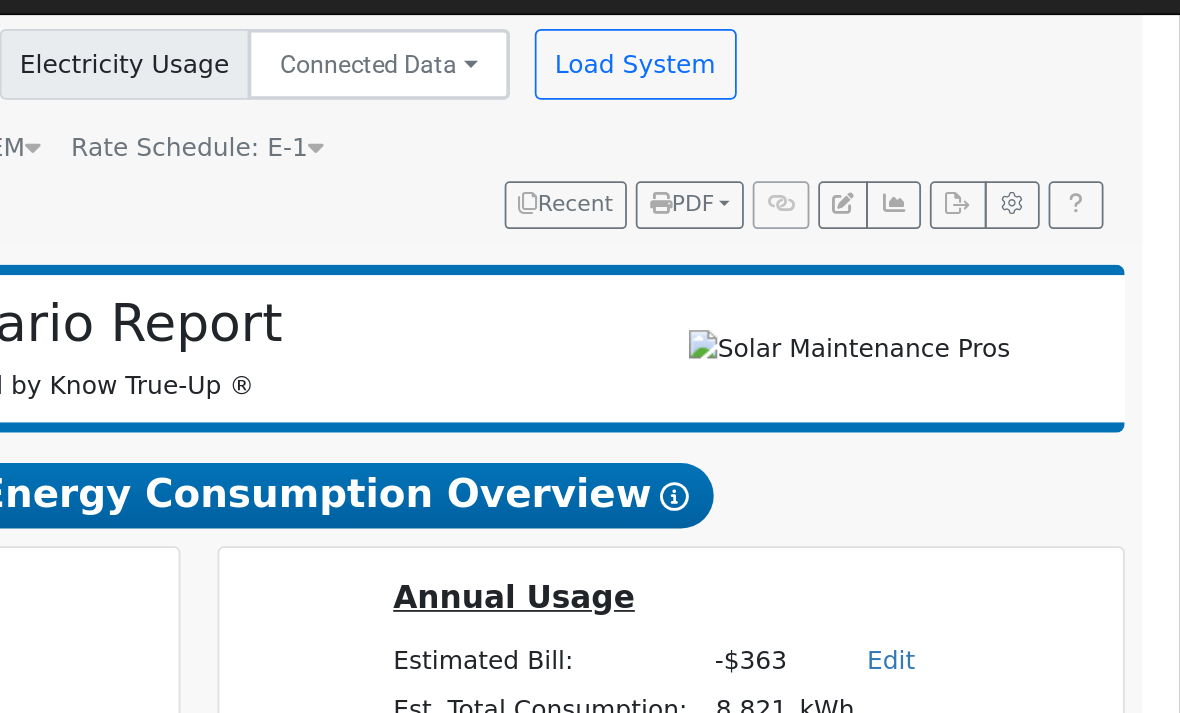
click at [816, 59] on button "Load System" at bounding box center [873, 79] width 114 height 40
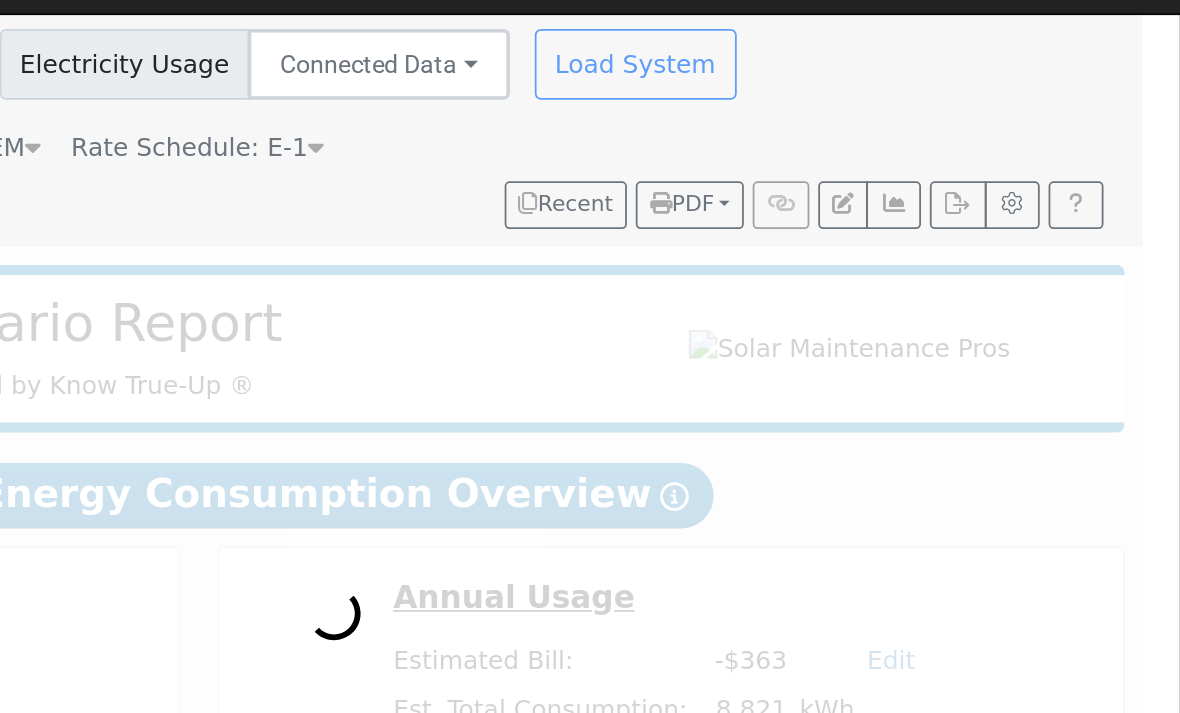
radio input "true"
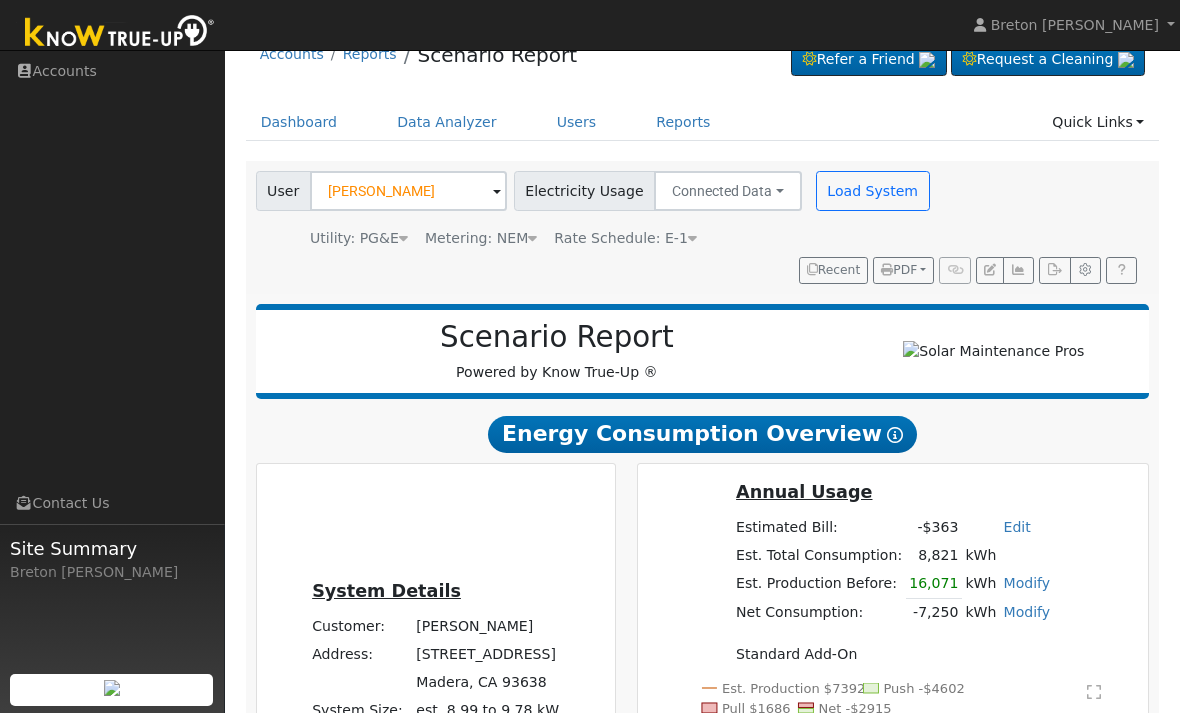
scroll to position [30, 0]
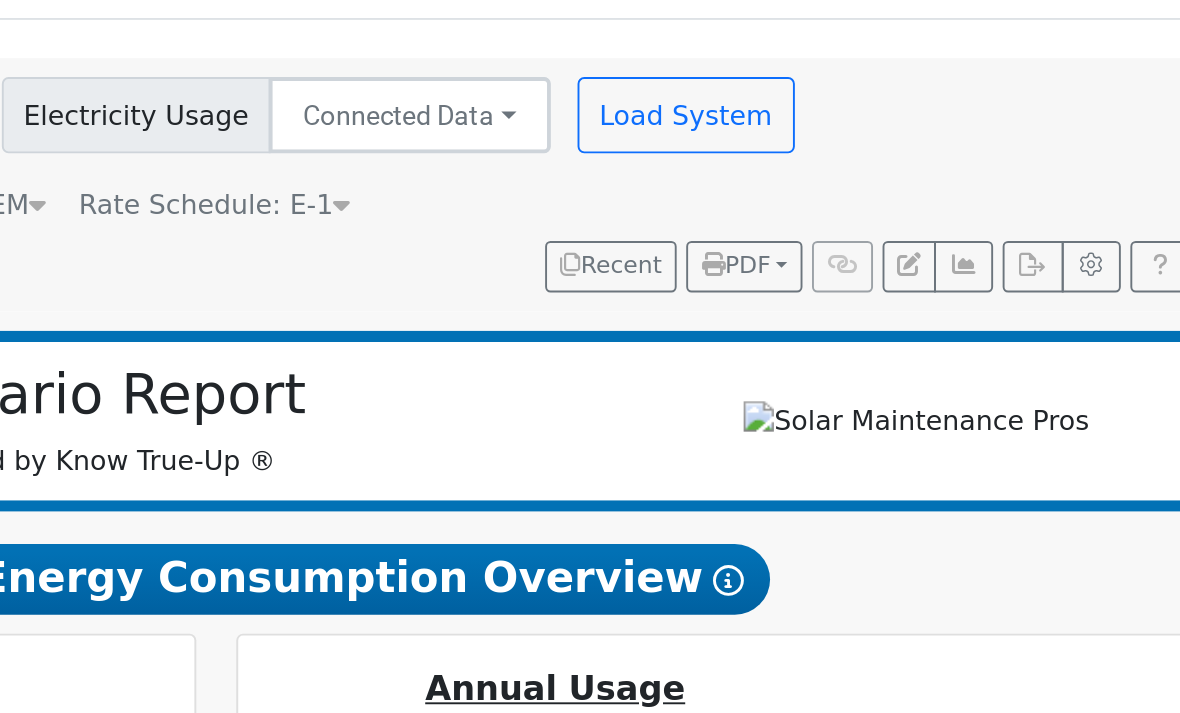
click at [1011, 265] on icon "button" at bounding box center [1018, 271] width 15 height 12
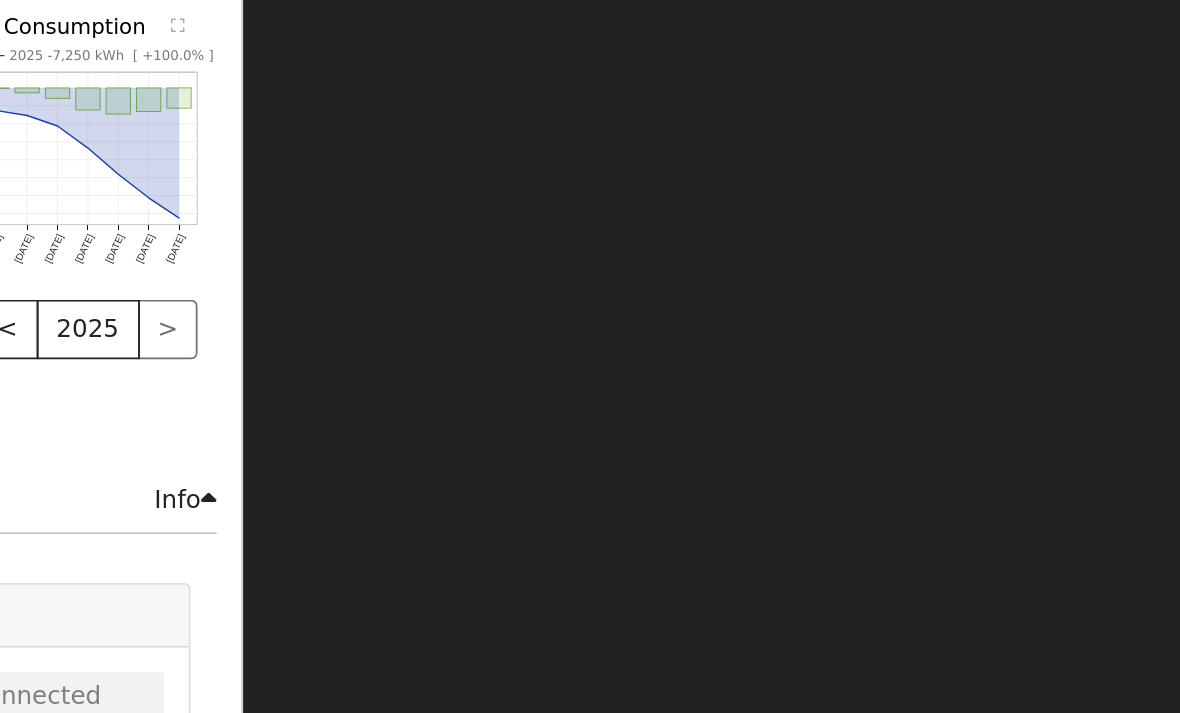
scroll to position [0, 0]
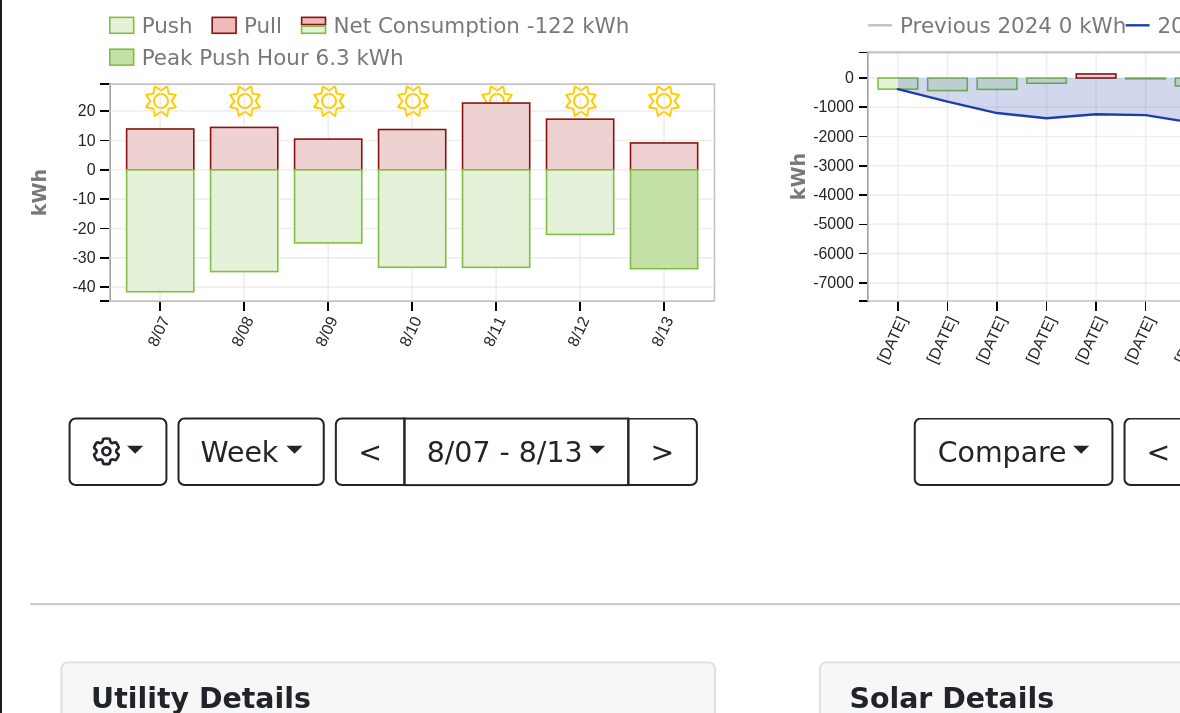
click at [144, 342] on button "Week" at bounding box center [124, 359] width 73 height 34
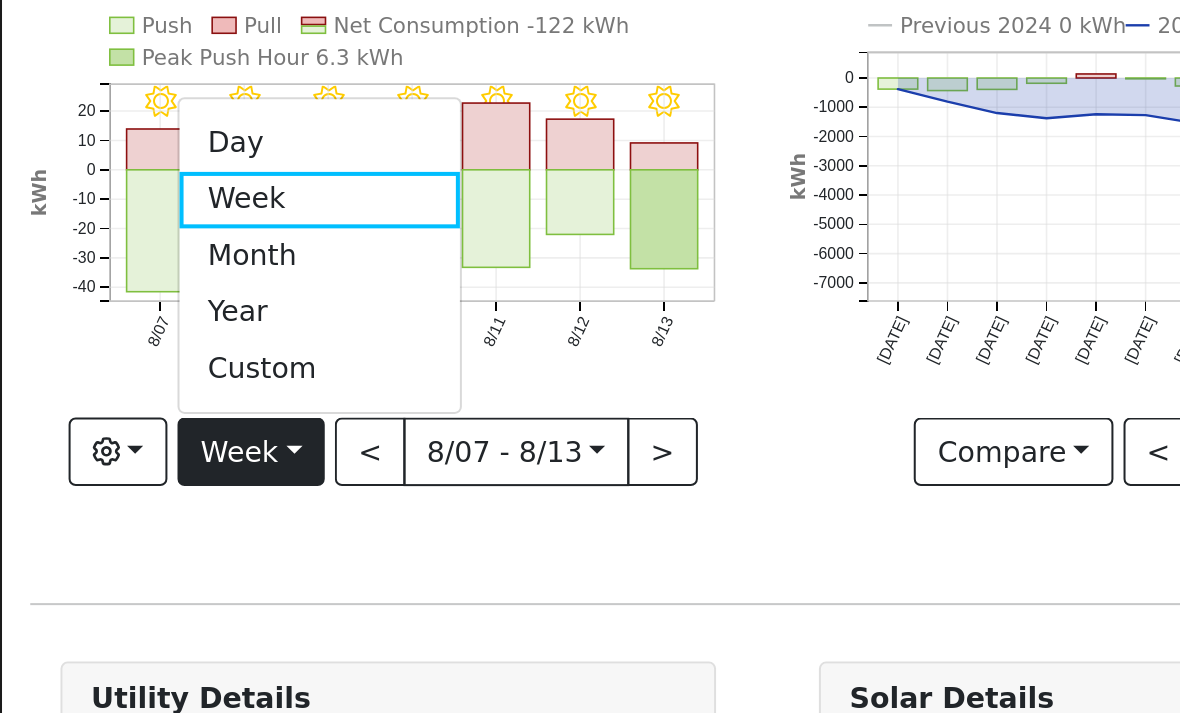
click at [123, 276] on link "Year" at bounding box center [158, 290] width 139 height 28
type input "[DATE]"
